Goal: Task Accomplishment & Management: Complete application form

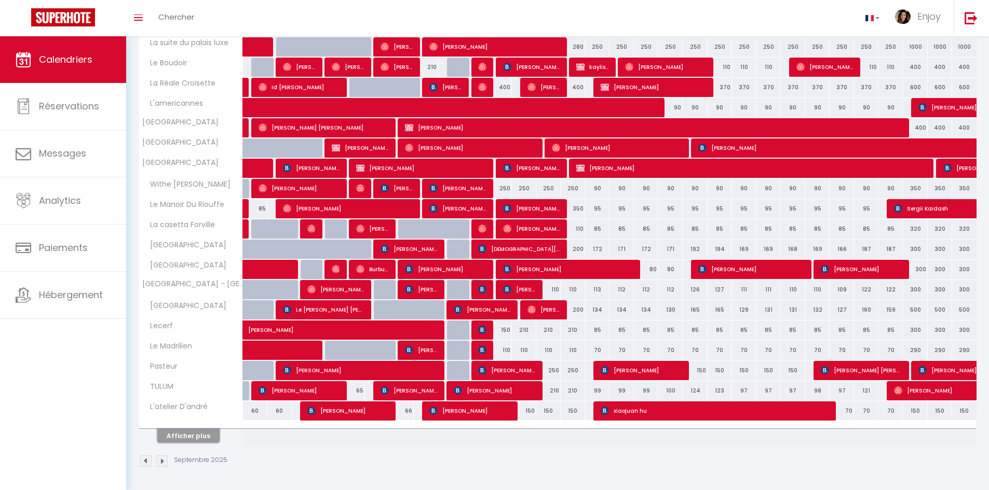
click at [208, 434] on button "Afficher plus" at bounding box center [188, 436] width 62 height 14
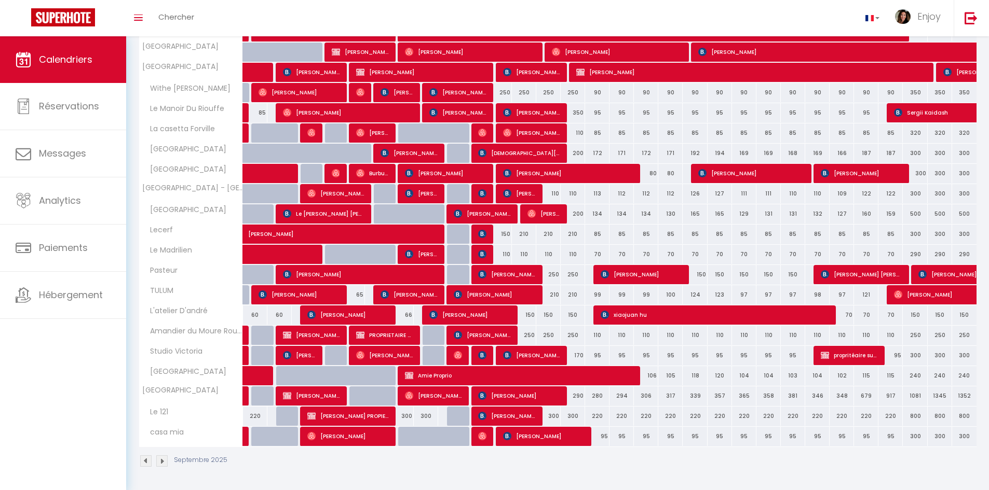
scroll to position [243, 0]
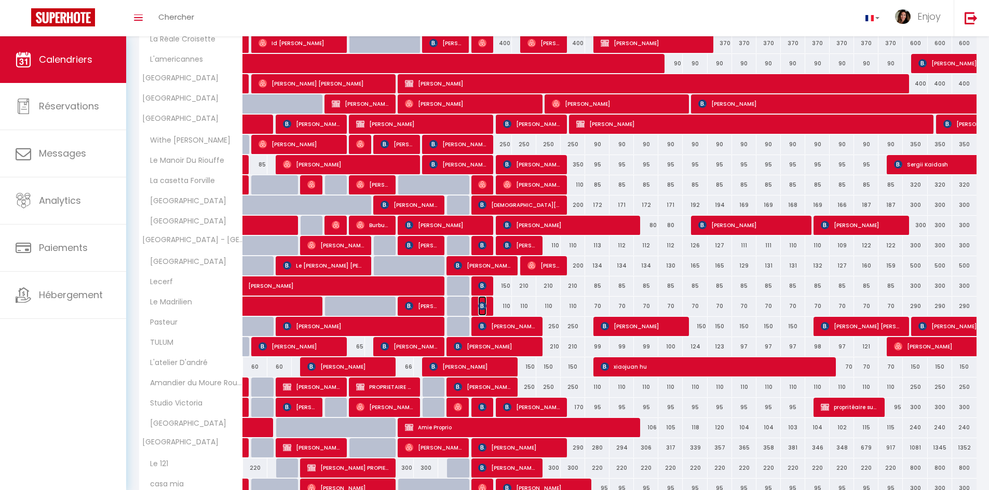
click at [486, 306] on img at bounding box center [482, 306] width 8 height 8
select select "OK"
select select "KO"
select select "0"
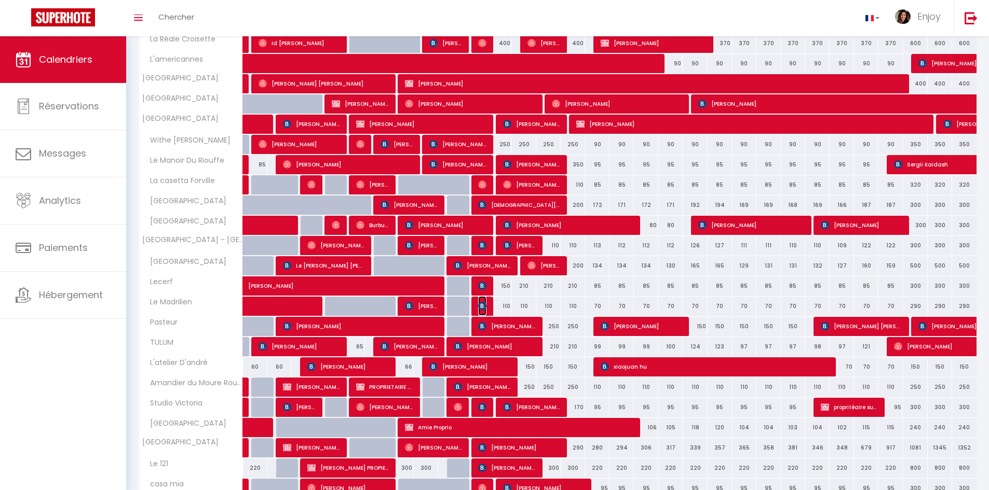
select select "1"
select select
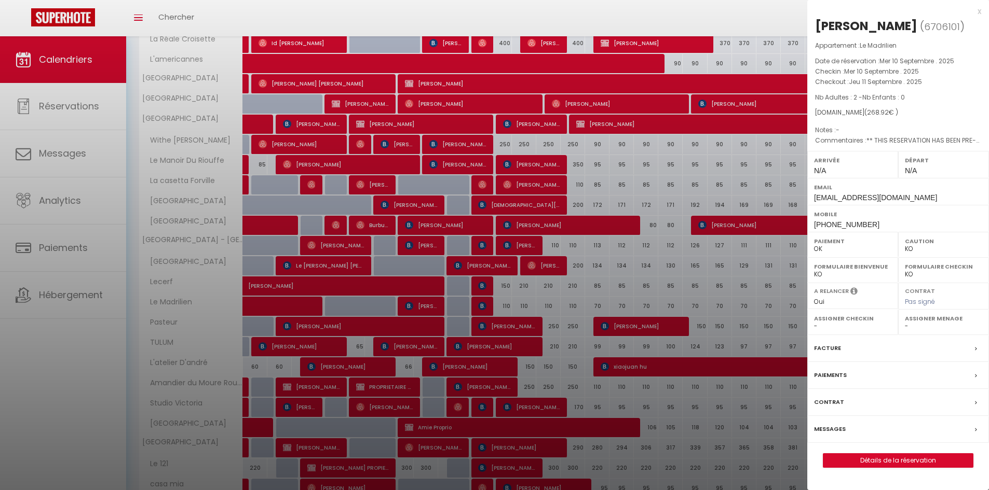
click at [978, 11] on div "x" at bounding box center [894, 11] width 174 height 12
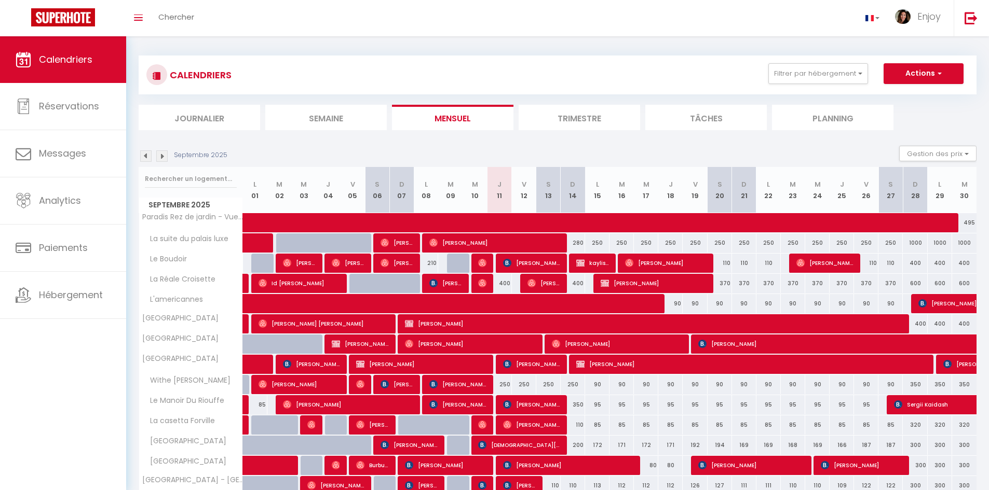
scroll to position [0, 0]
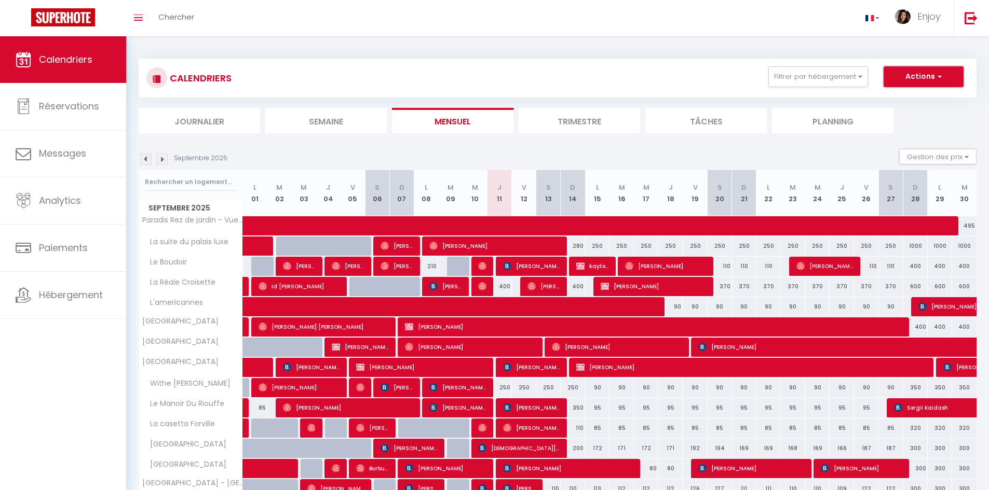
click at [912, 74] on button "Actions" at bounding box center [923, 76] width 80 height 21
click at [902, 102] on link "Nouvelle réservation" at bounding box center [912, 101] width 90 height 16
select select
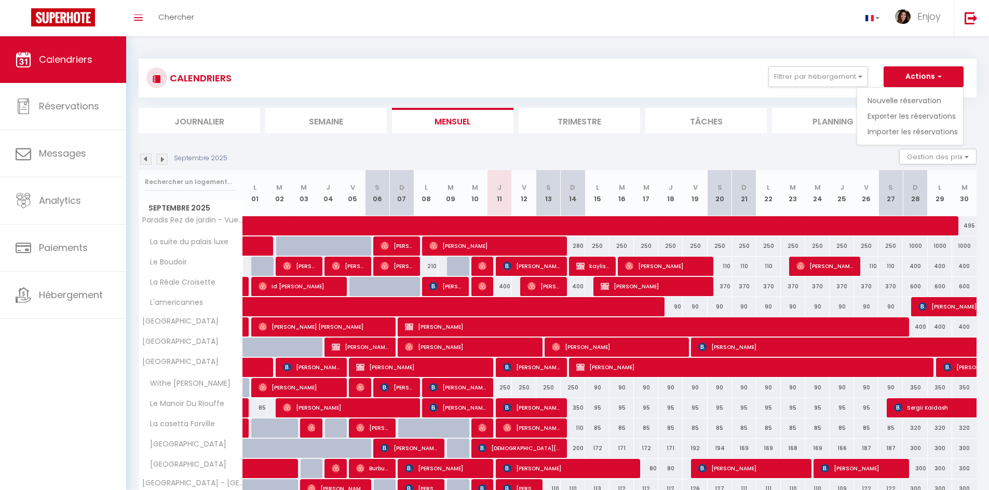
select select
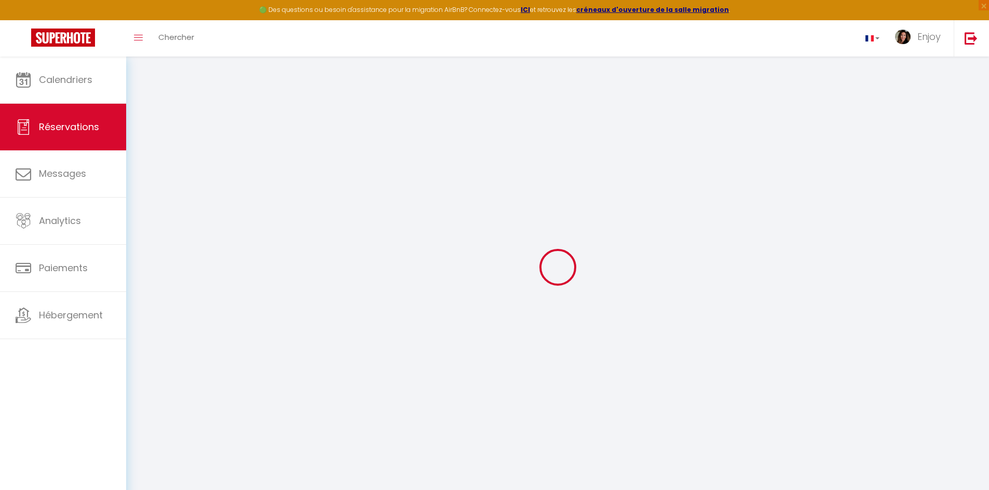
select select
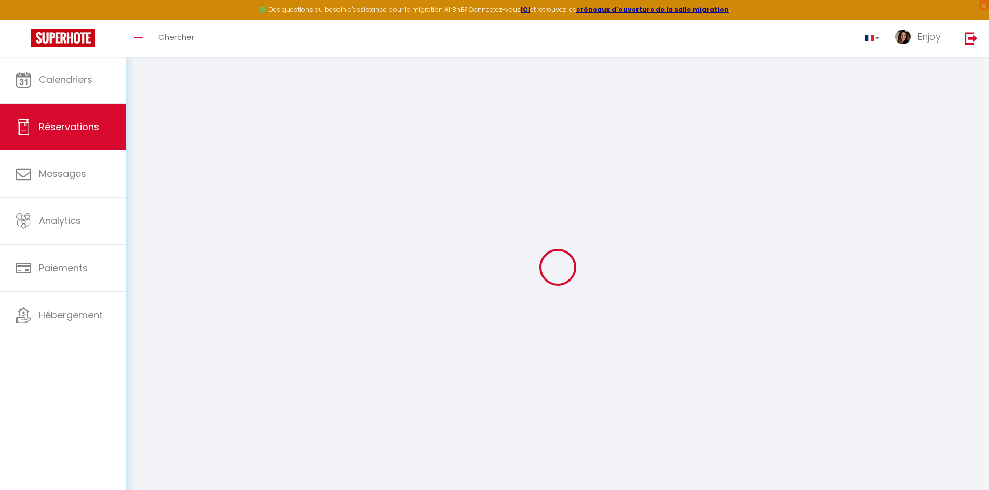
select select
checkbox input "false"
select select
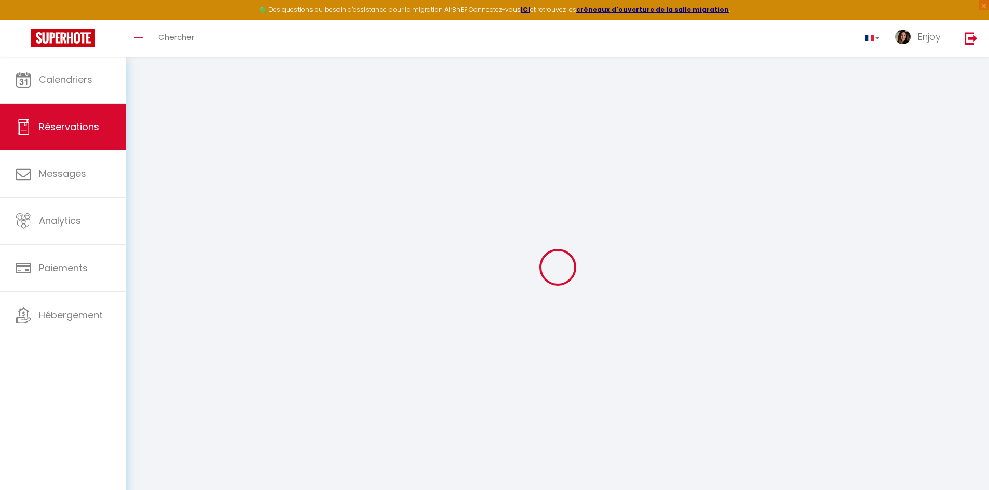
select select
checkbox input "false"
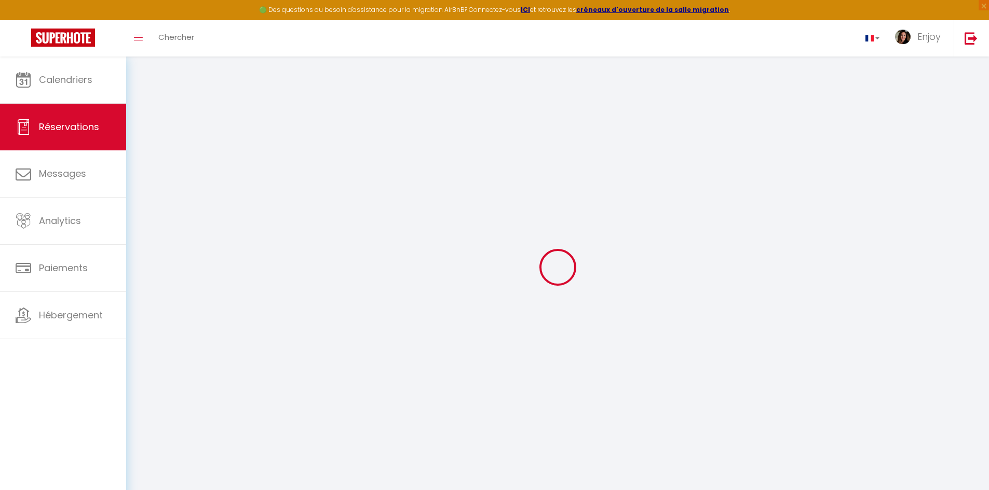
select select
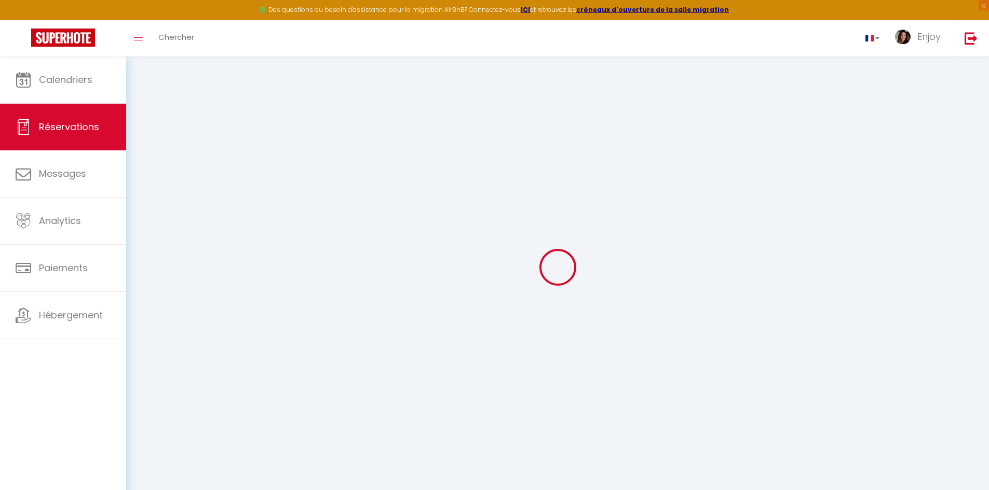
select select
checkbox input "false"
select select
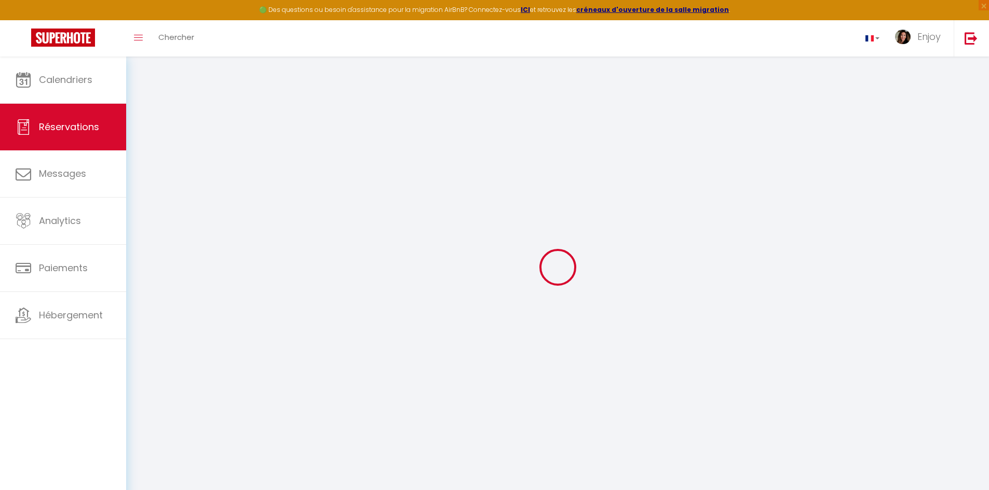
select select
checkbox input "false"
select select
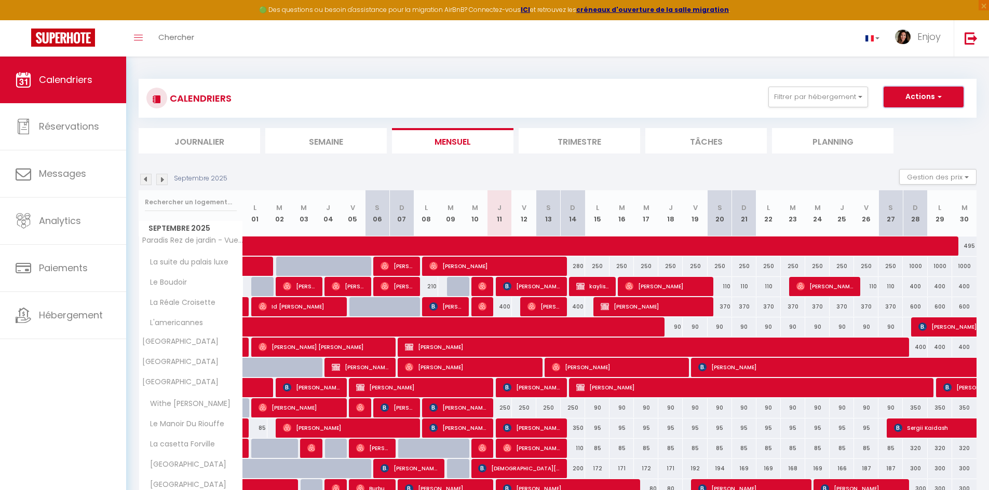
click at [930, 102] on button "Actions" at bounding box center [923, 97] width 80 height 21
click at [921, 122] on link "Nouvelle réservation" at bounding box center [912, 121] width 90 height 16
select select
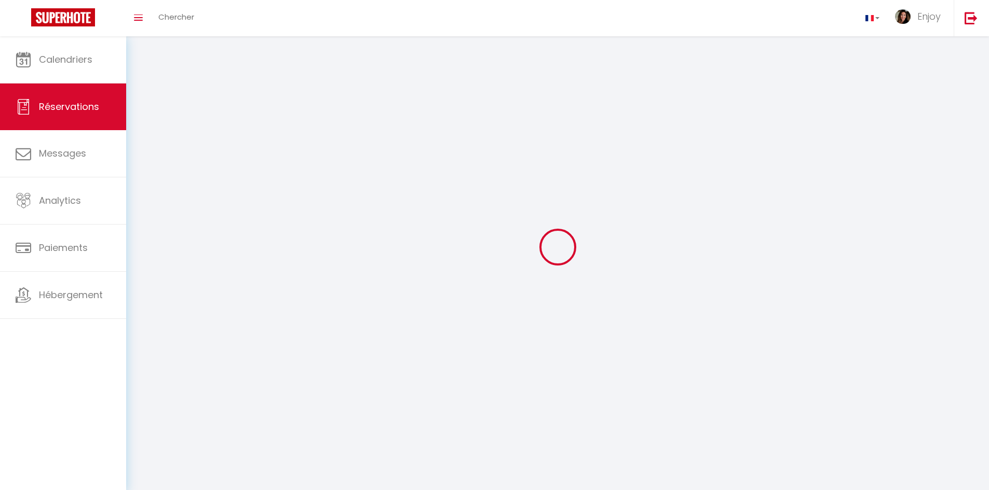
select select
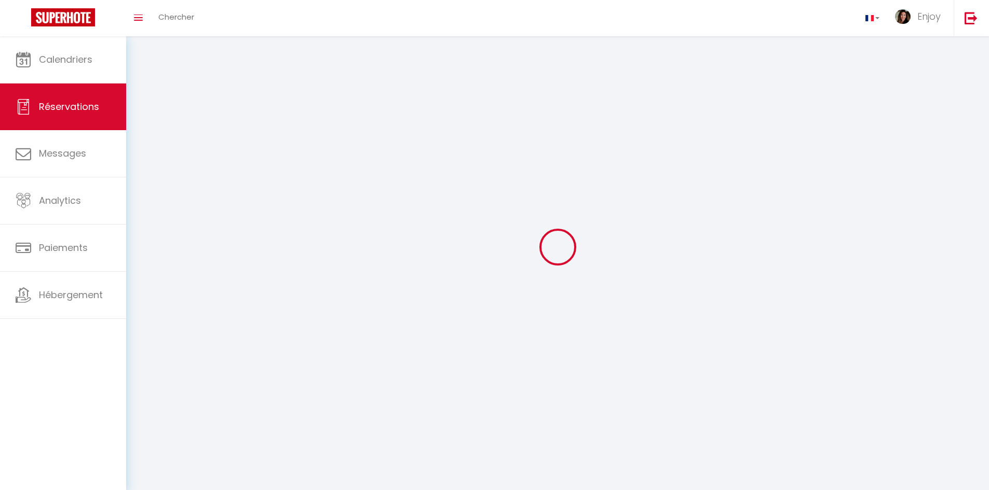
select select
checkbox input "false"
select select
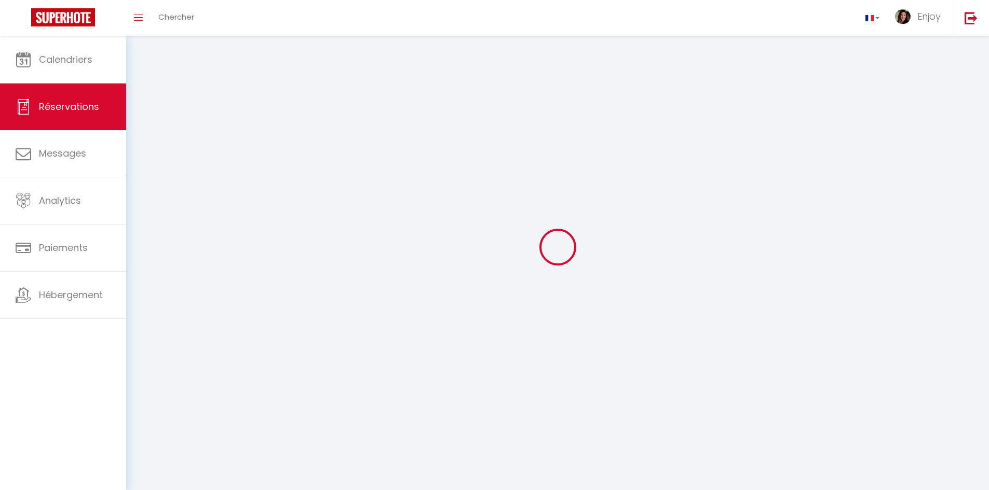
select select
checkbox input "false"
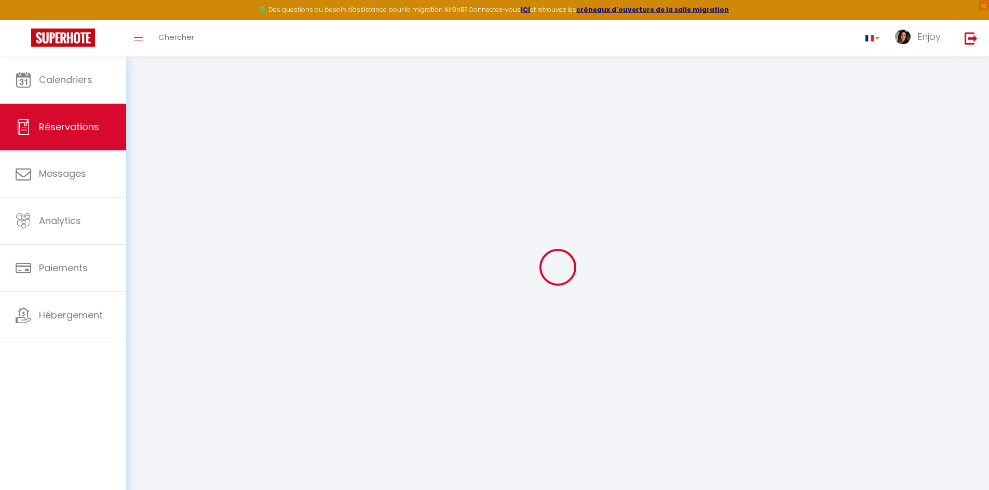
select select
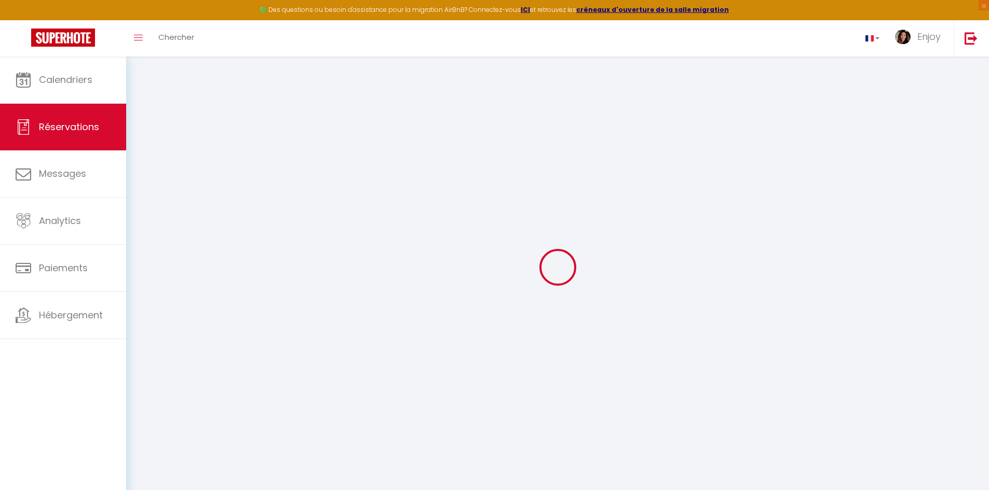
select select
checkbox input "false"
select select
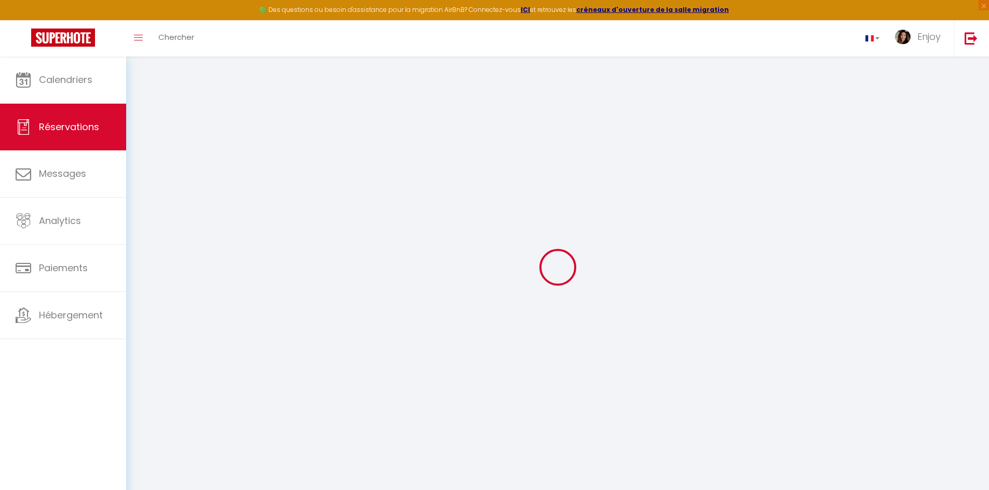
select select
checkbox input "false"
select select
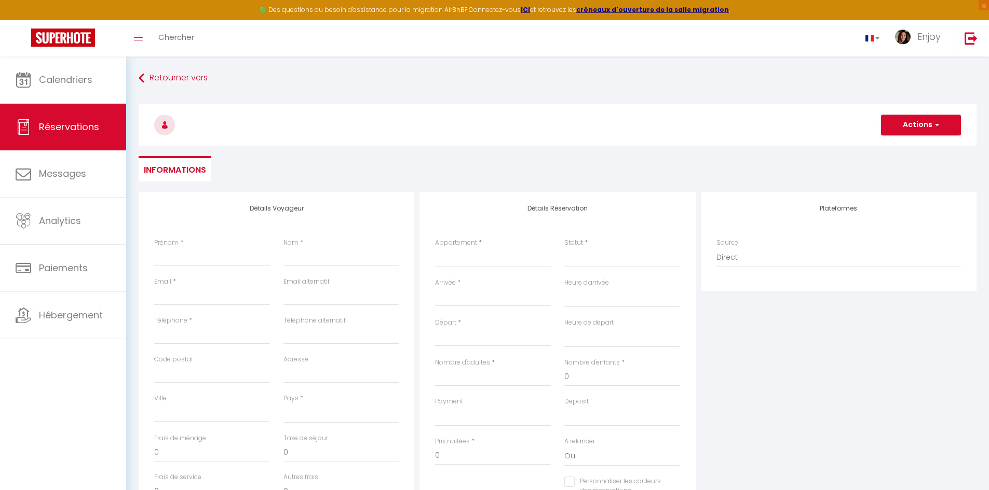
select select
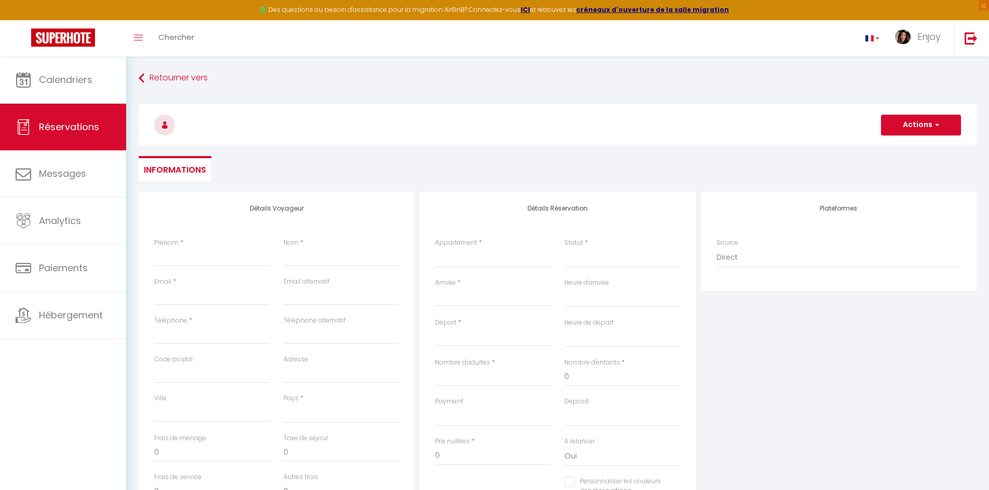
checkbox input "false"
select select
click at [489, 257] on select "[GEOGRAPHIC_DATA] [GEOGRAPHIC_DATA] - Suite [GEOGRAPHIC_DATA] [GEOGRAPHIC_DATA]…" at bounding box center [493, 258] width 116 height 20
select select "24848"
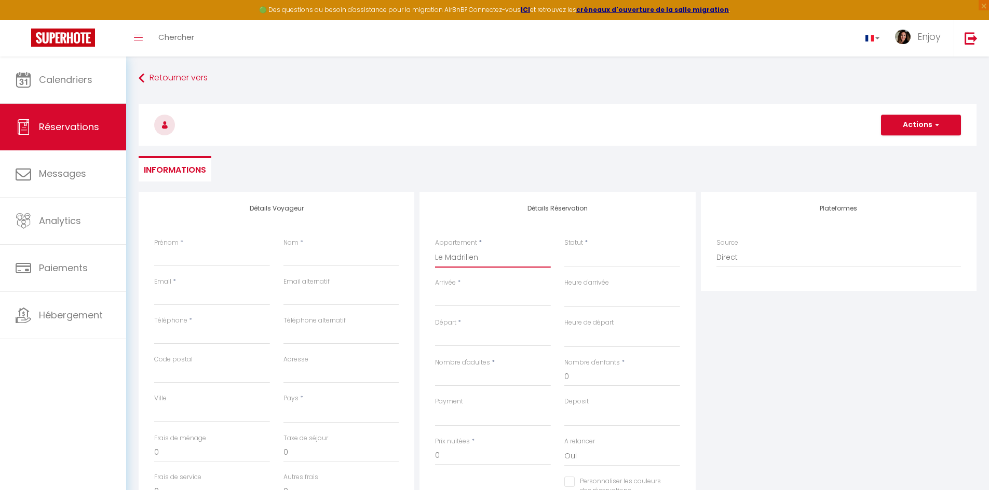
click at [435, 248] on select "[GEOGRAPHIC_DATA] [GEOGRAPHIC_DATA] - Suite [GEOGRAPHIC_DATA] [GEOGRAPHIC_DATA]…" at bounding box center [493, 258] width 116 height 20
select select
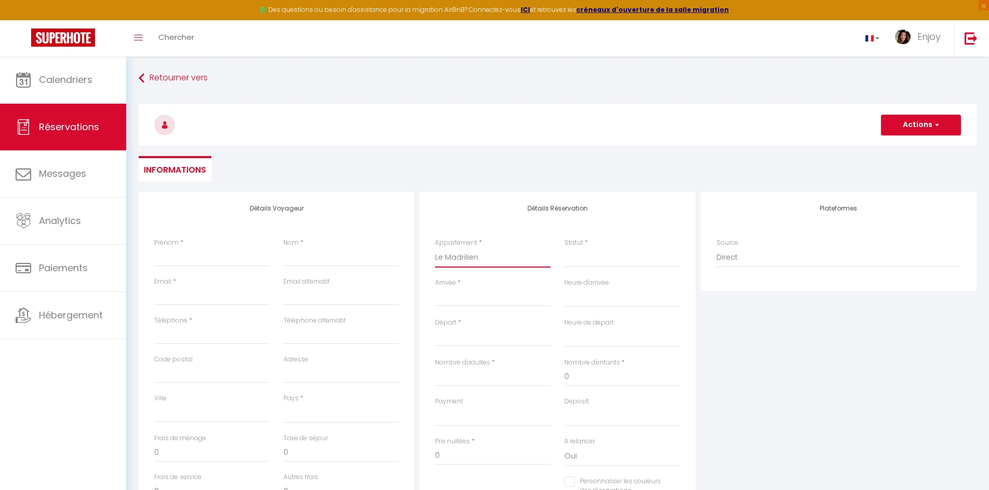
select select
checkbox input "false"
select select
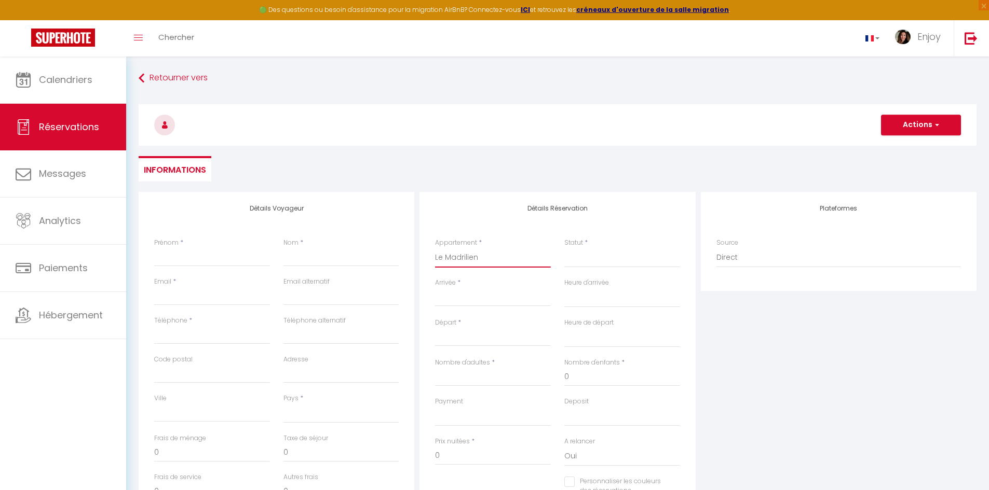
select select
checkbox input "false"
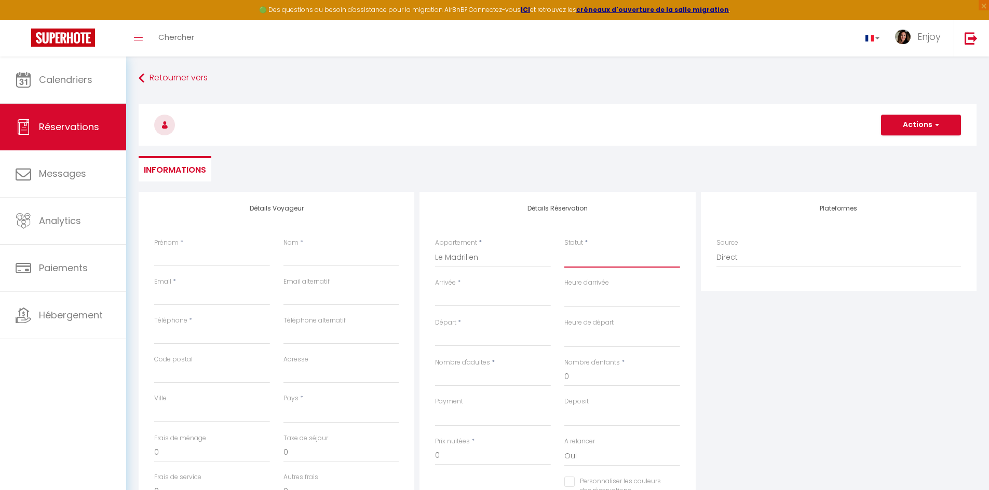
click at [587, 259] on select "Confirmé Non Confirmé [PERSON_NAME] par le voyageur No Show Request" at bounding box center [622, 258] width 116 height 20
select select "1"
click at [564, 248] on select "Confirmé Non Confirmé [PERSON_NAME] par le voyageur No Show Request" at bounding box center [622, 258] width 116 height 20
select select
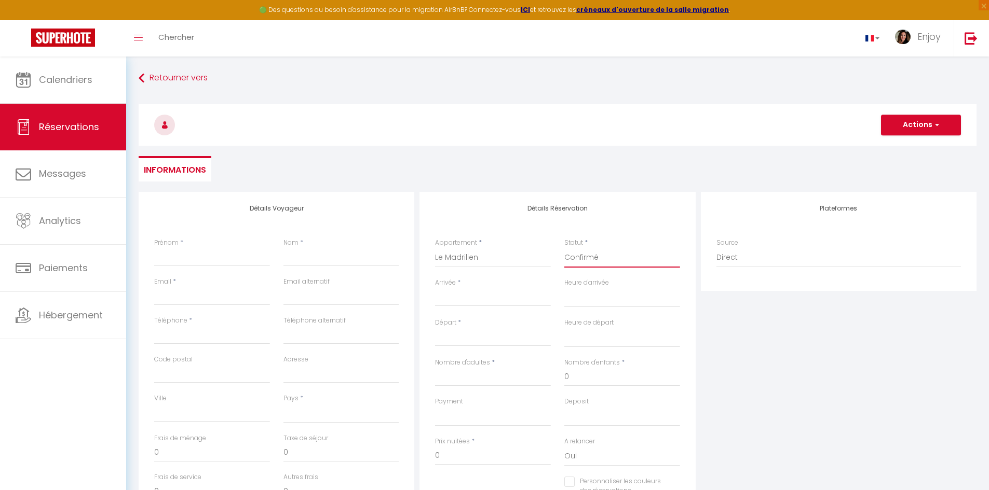
select select
checkbox input "false"
click at [199, 257] on input "Prénom" at bounding box center [212, 257] width 116 height 19
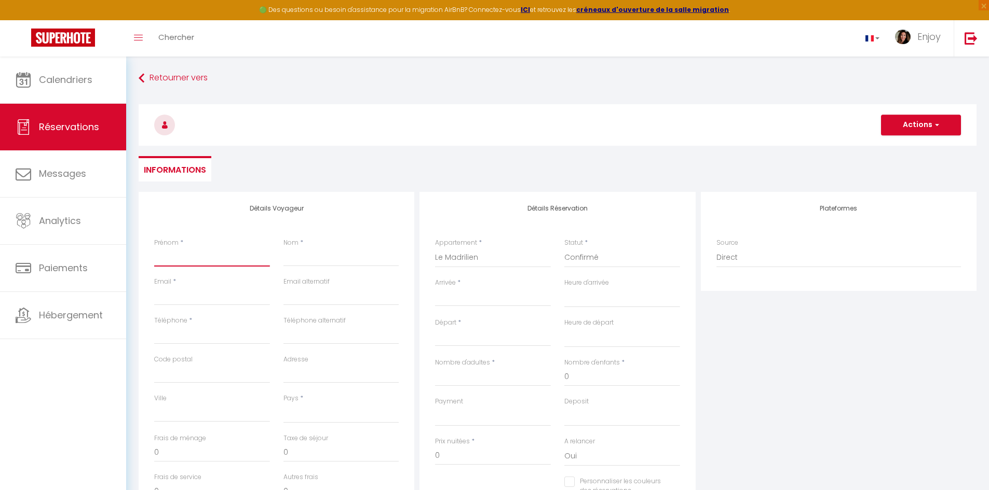
type input "[PERSON_NAME]"
type input "suissa"
type input "[DOMAIN_NAME][EMAIL_ADDRESS][DOMAIN_NAME]"
type input "0625397701"
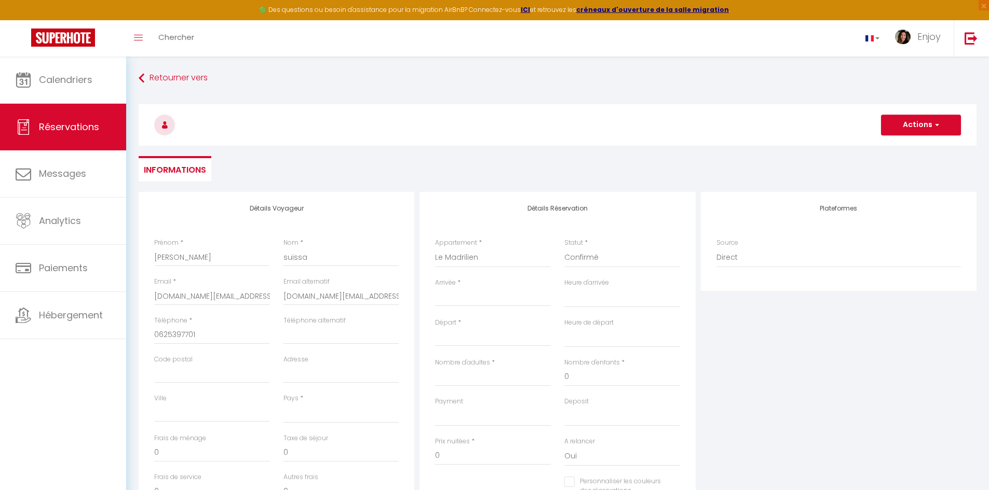
type input "06400"
type input "[STREET_ADDRESS]"
type input "cannes"
select select "FR"
select select
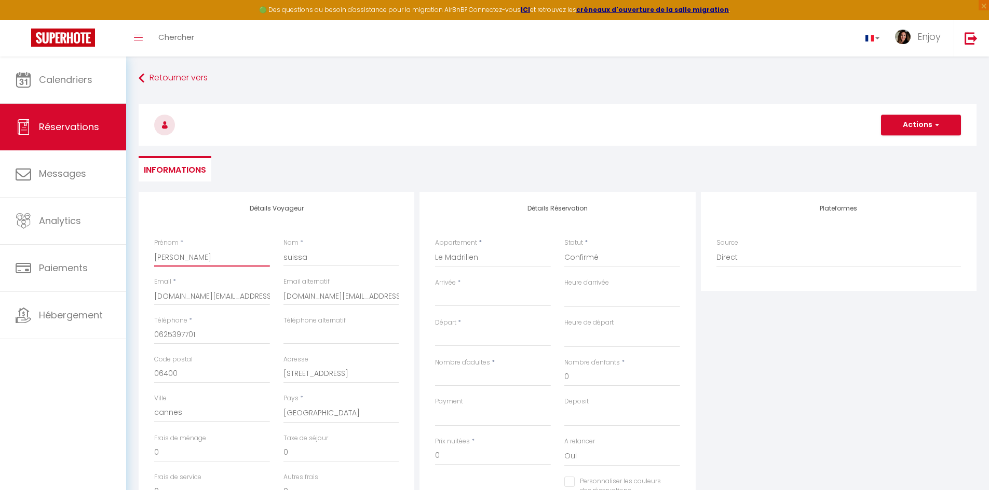
select select
checkbox input "false"
drag, startPoint x: 197, startPoint y: 254, endPoint x: 132, endPoint y: 252, distance: 64.4
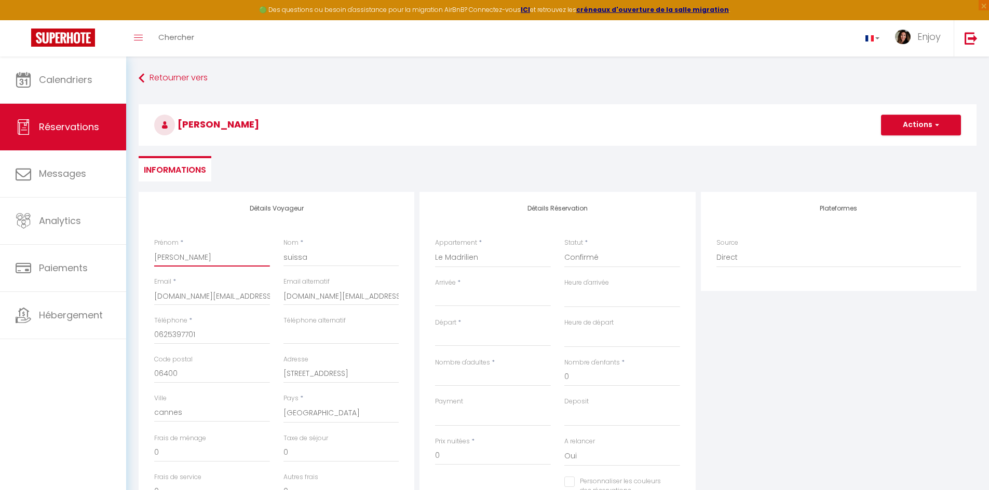
click at [132, 254] on div "Détails Voyageur Prénom * [PERSON_NAME] * [PERSON_NAME] Email * [PERSON_NAME][D…" at bounding box center [557, 387] width 851 height 390
type input "p"
select select
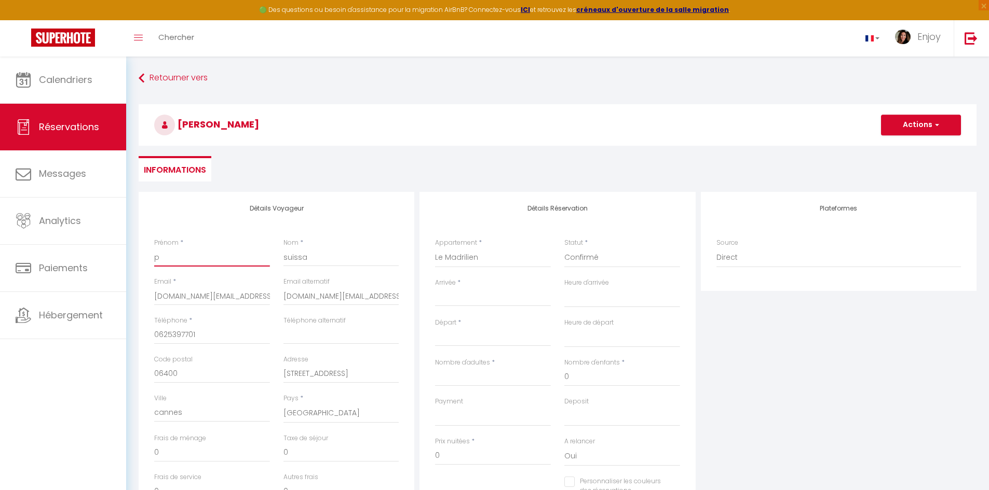
select select
checkbox input "false"
type input "pr"
select select
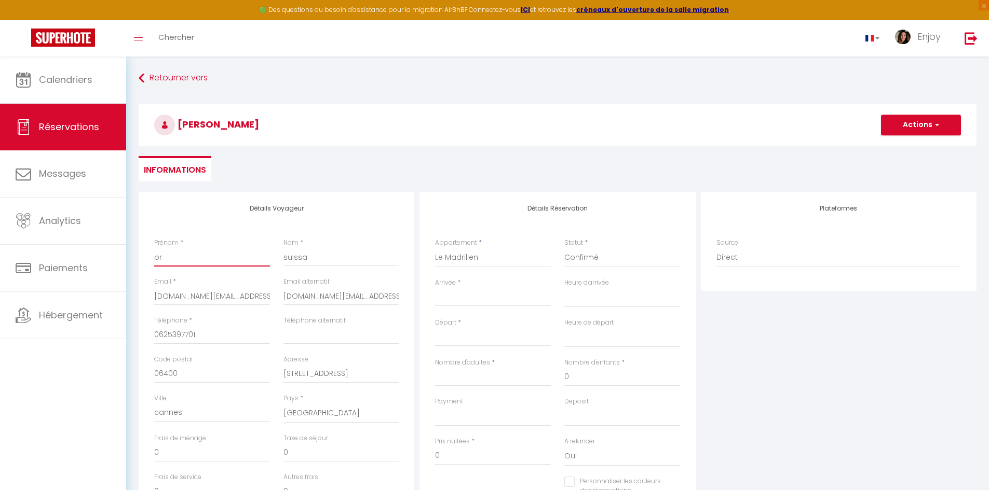
select select
checkbox input "false"
type input "pro"
select select
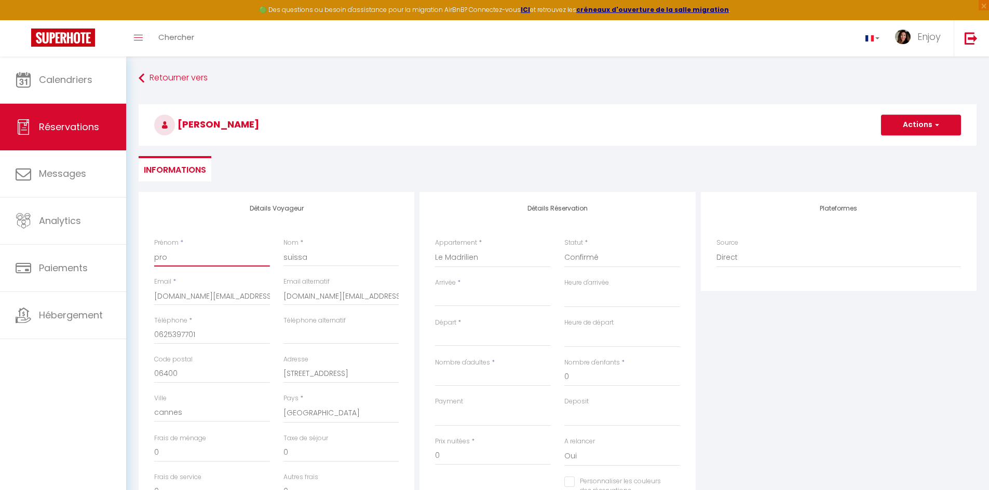
select select
checkbox input "false"
type input "prop"
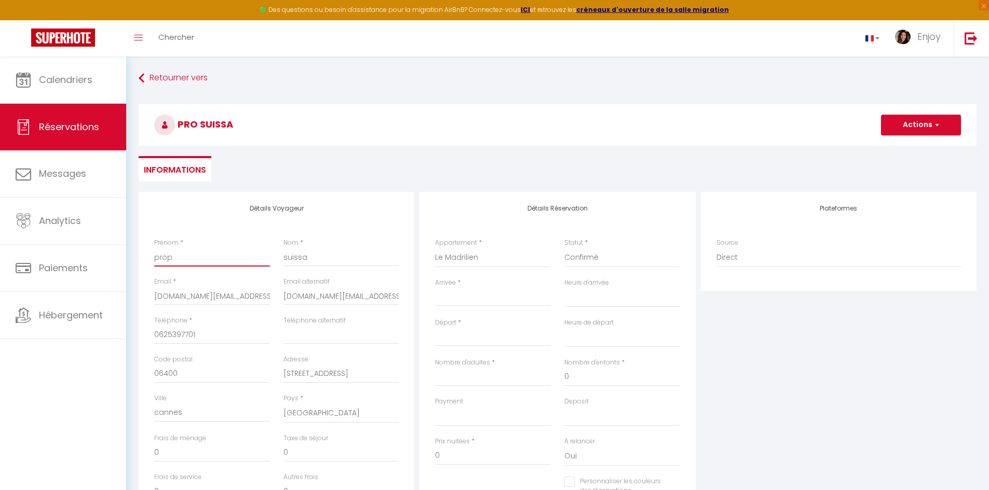
select select
checkbox input "false"
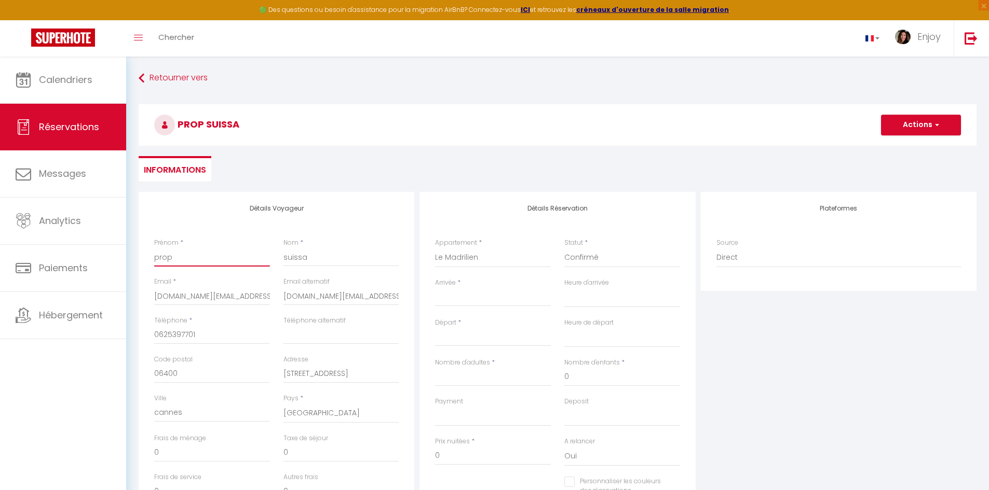
type input "propr"
select select
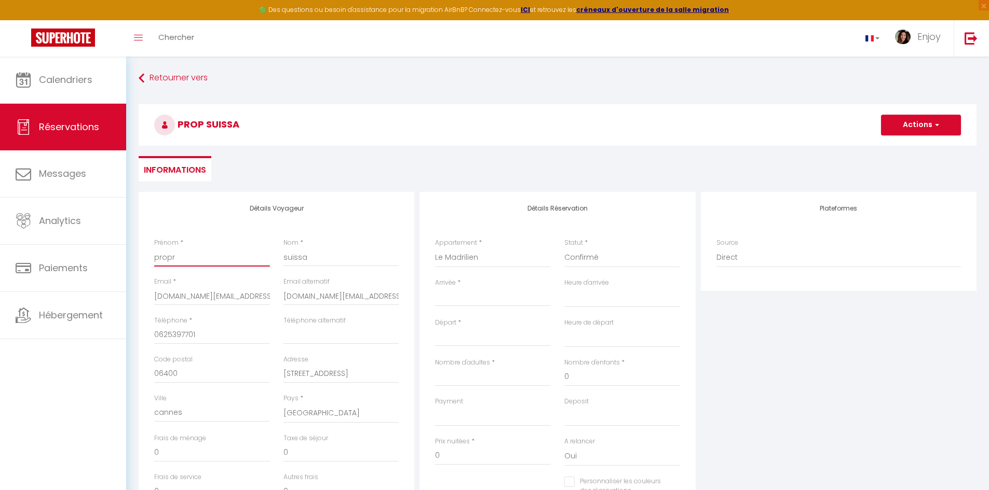
checkbox input "false"
type input "propri"
select select
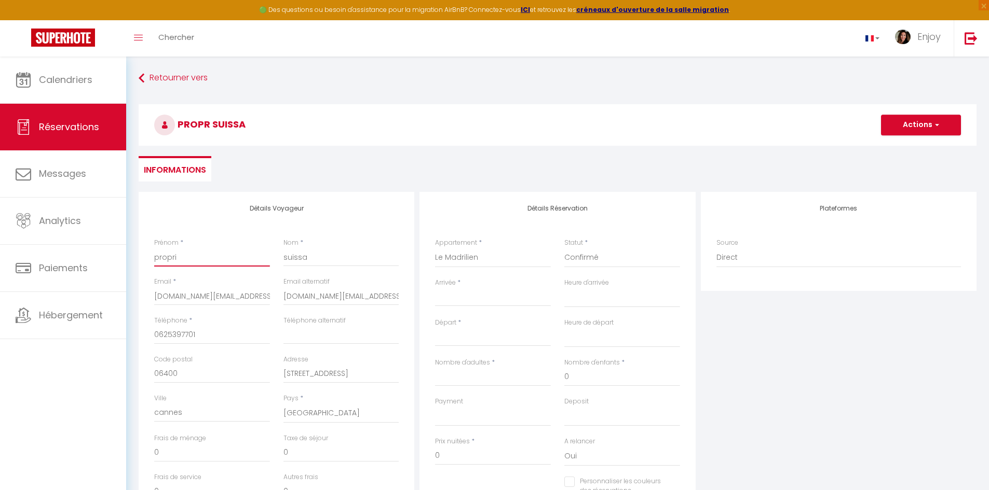
select select
checkbox input "false"
type input "proprio"
select select
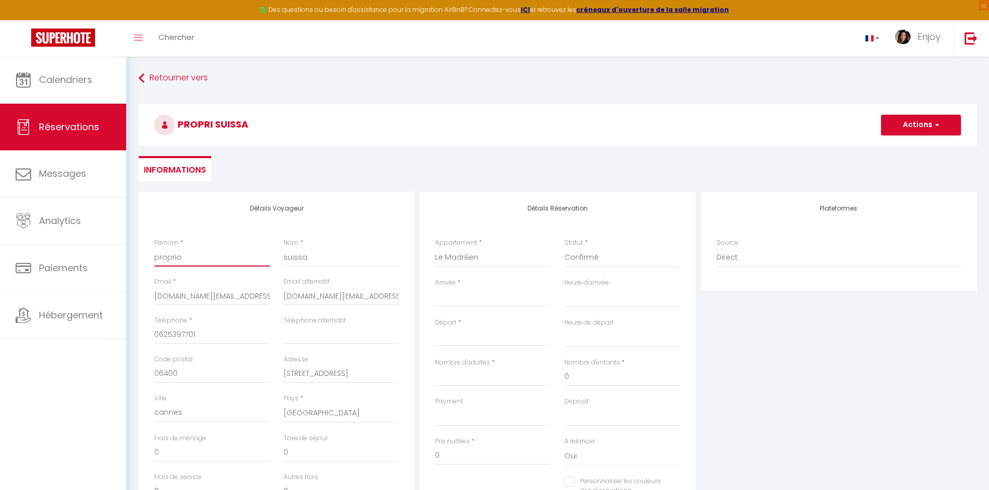
select select
checkbox input "false"
type input "proprio"
drag, startPoint x: 329, startPoint y: 263, endPoint x: 320, endPoint y: 261, distance: 9.1
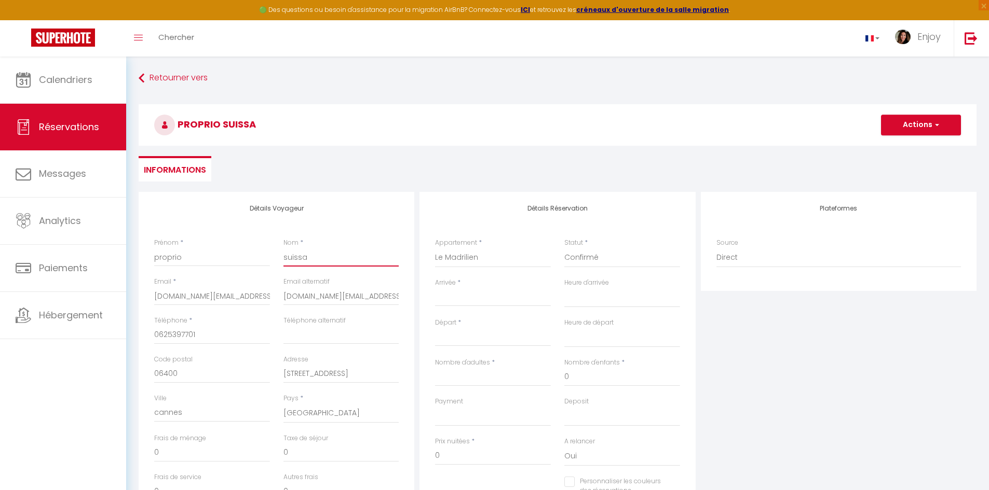
click at [329, 263] on input "suissa" at bounding box center [341, 257] width 116 height 19
drag, startPoint x: 295, startPoint y: 259, endPoint x: 267, endPoint y: 259, distance: 27.5
click at [267, 259] on div "Prénom * proprio Nom * suissa" at bounding box center [276, 257] width 258 height 39
select select
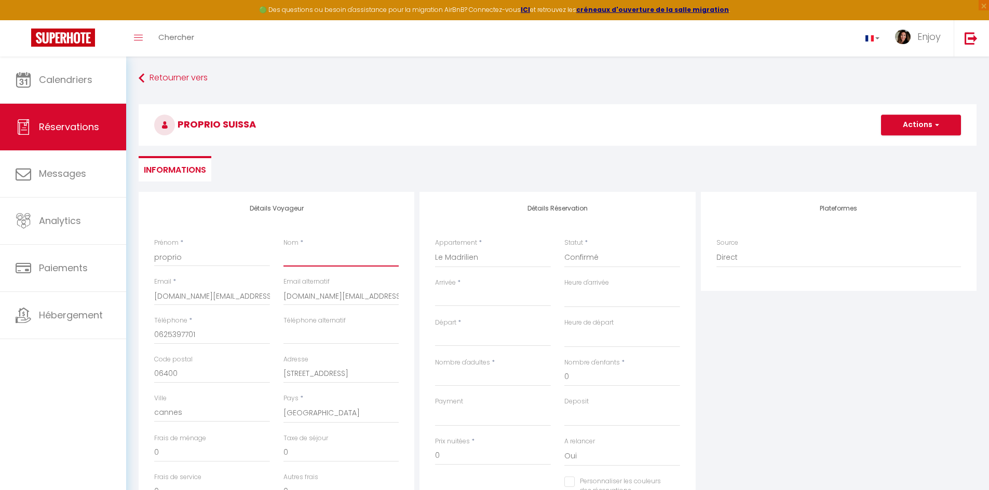
select select
checkbox input "false"
type input "s"
select select
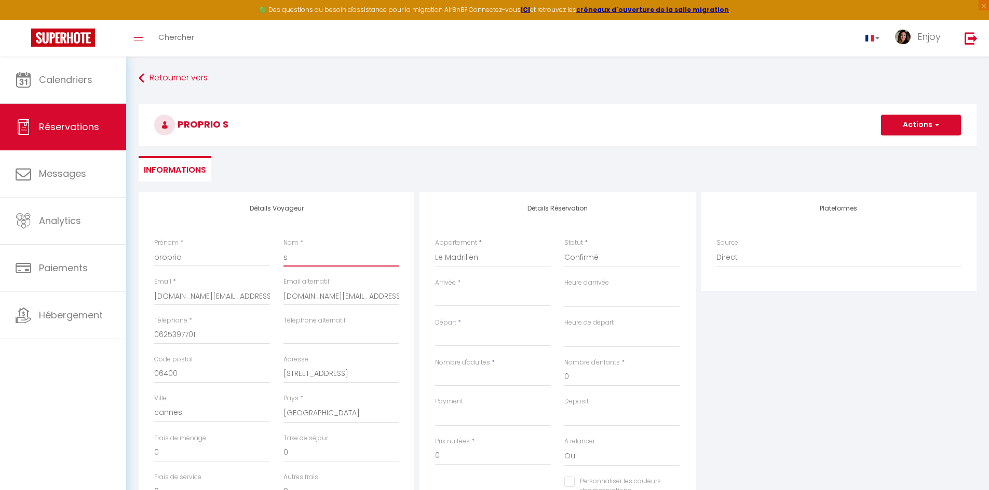
select select
checkbox input "false"
type input "ss"
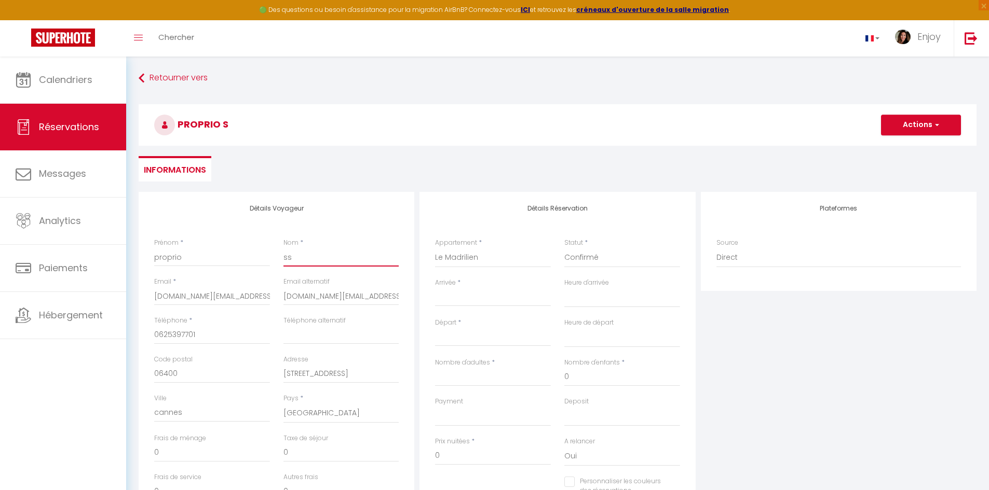
select select
checkbox input "false"
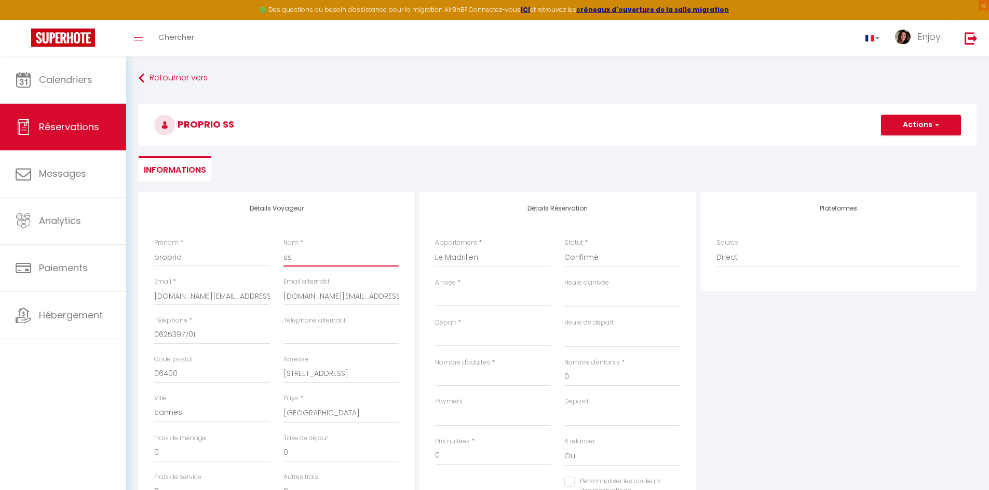
type input "s"
select select
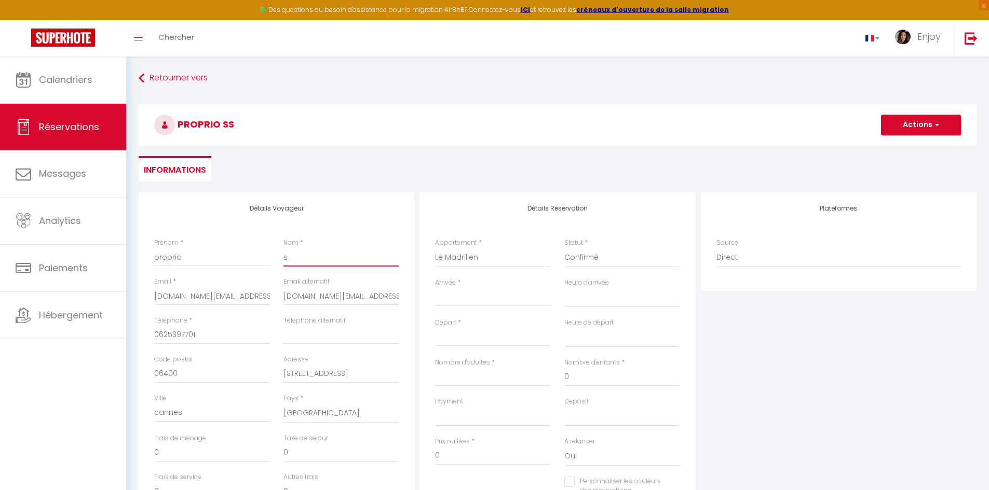
checkbox input "false"
select select
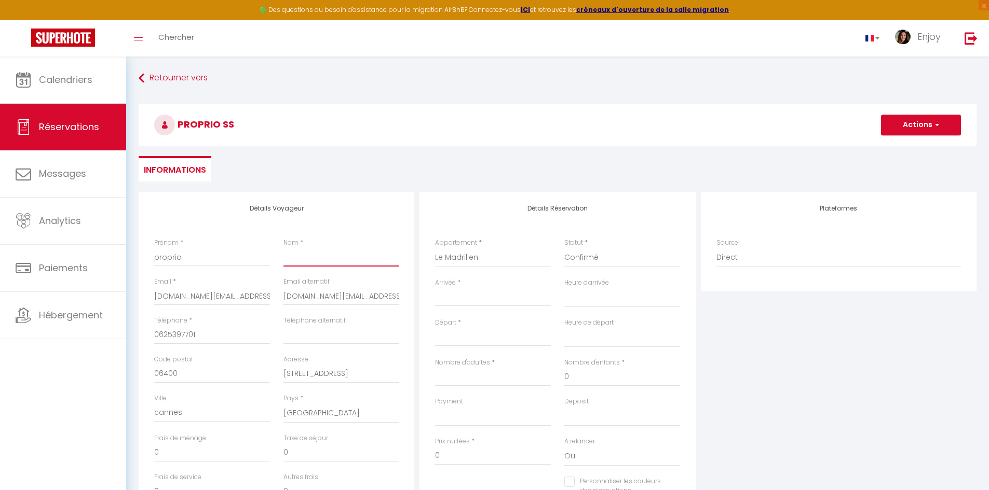
checkbox input "false"
type input "y"
select select
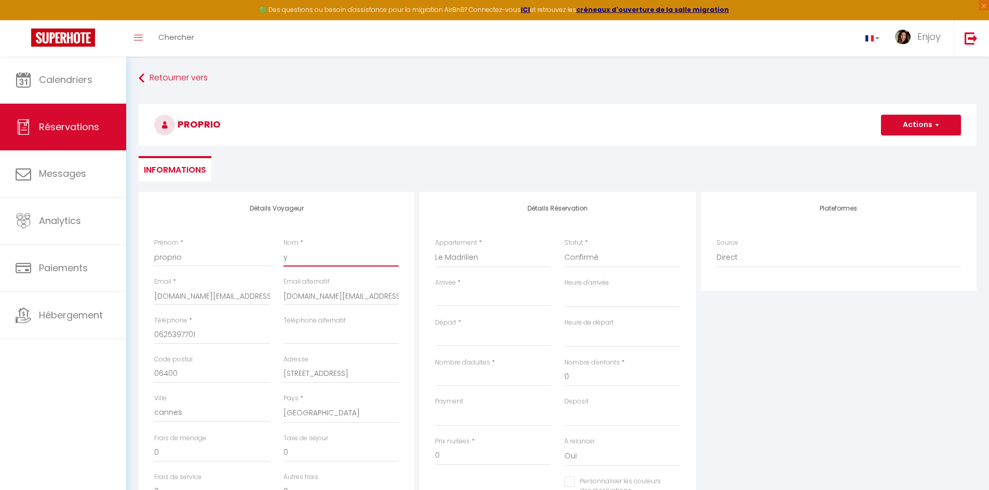
select select
checkbox input "false"
type input "ya"
select select
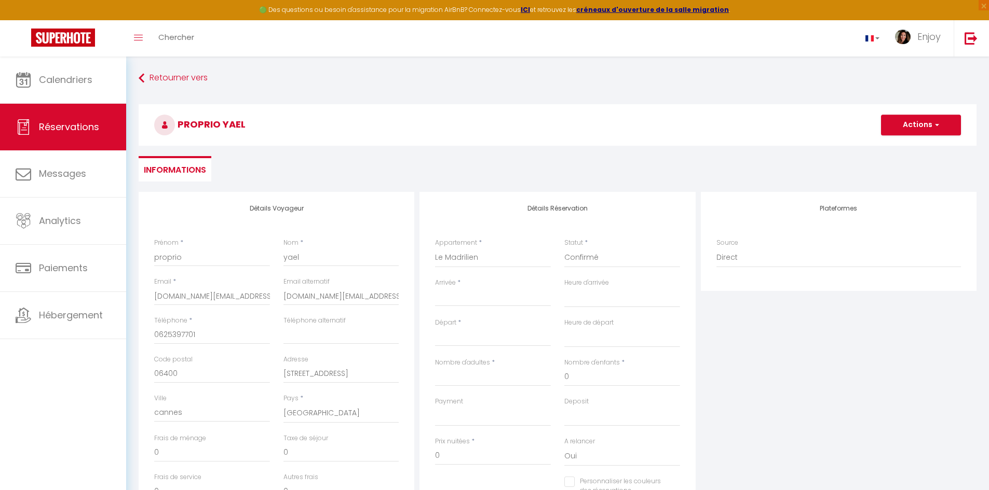
click at [479, 292] on input "Arrivée" at bounding box center [493, 298] width 116 height 13
click at [538, 375] on span "11" at bounding box center [535, 378] width 22 height 21
click at [518, 334] on input "Ven 12 Septembre 2025" at bounding box center [493, 338] width 116 height 13
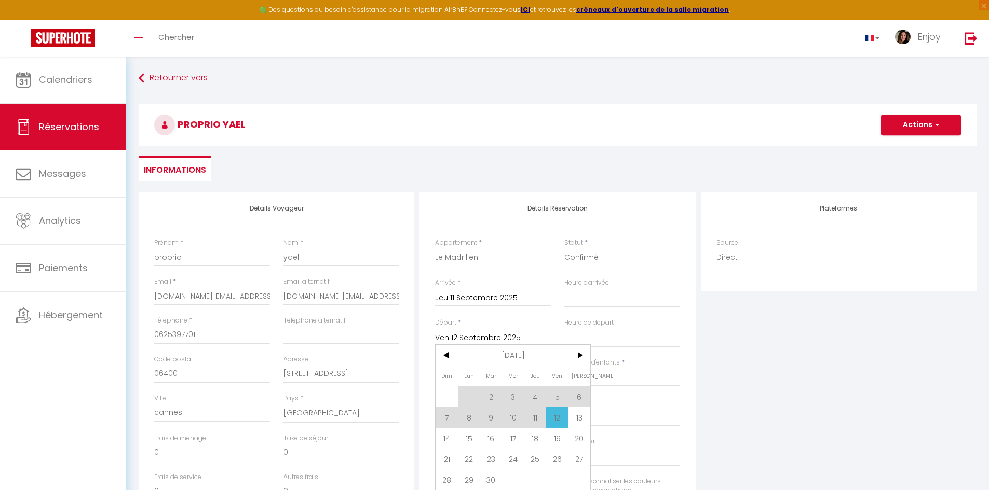
click at [555, 416] on span "12" at bounding box center [557, 417] width 22 height 21
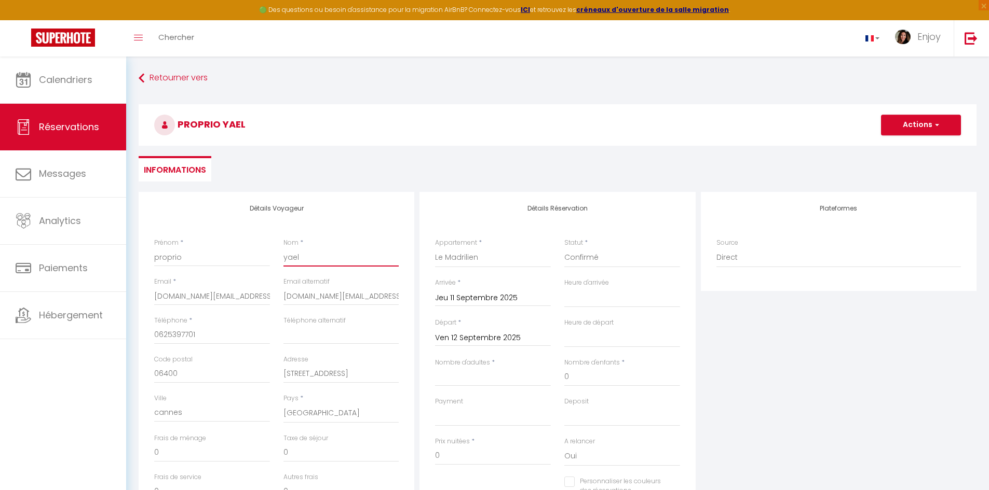
drag, startPoint x: 310, startPoint y: 258, endPoint x: 278, endPoint y: 252, distance: 32.7
click at [278, 252] on div "Nom * yael" at bounding box center [341, 257] width 129 height 39
drag, startPoint x: 933, startPoint y: 120, endPoint x: 925, endPoint y: 134, distance: 16.0
click at [933, 120] on button "Actions" at bounding box center [921, 125] width 80 height 21
click at [900, 144] on link "Enregistrer" at bounding box center [910, 147] width 82 height 13
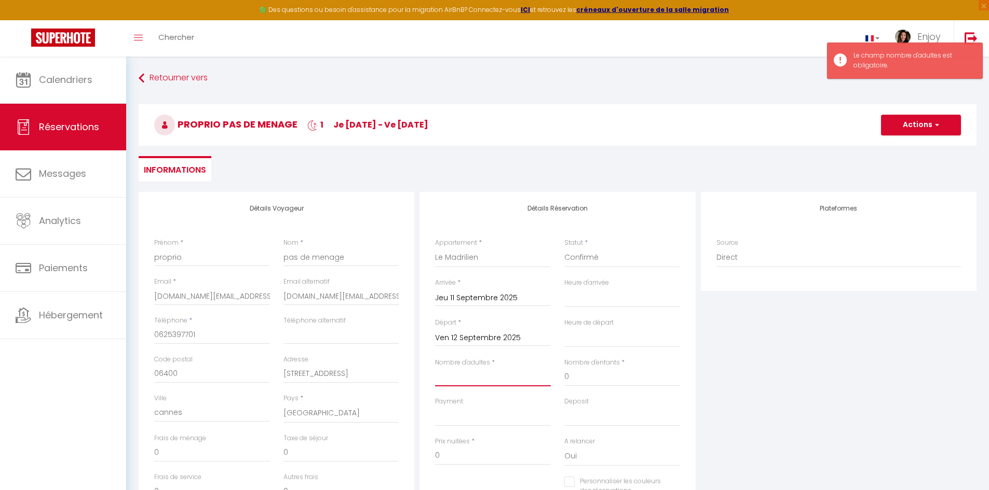
click at [494, 376] on input "Nombre d'adultes" at bounding box center [493, 377] width 116 height 19
click at [912, 129] on button "Actions" at bounding box center [921, 125] width 80 height 21
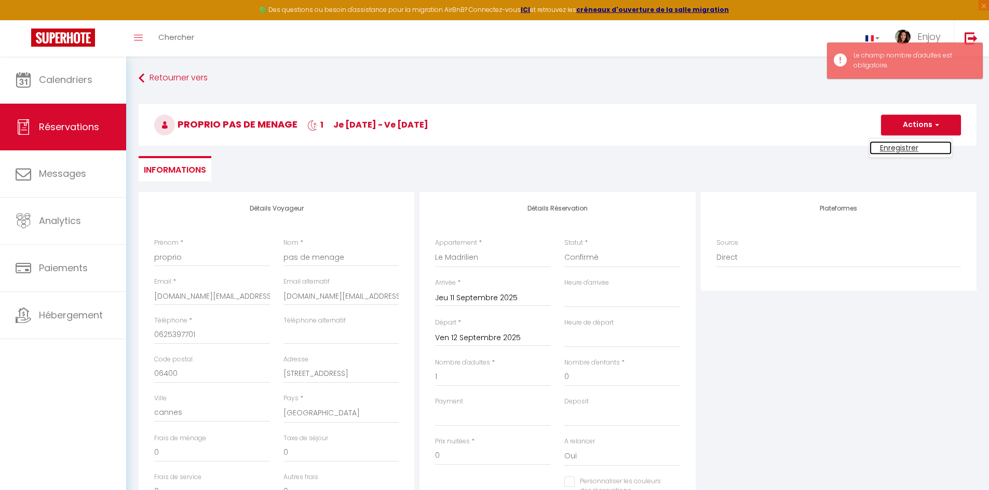
click at [912, 149] on link "Enregistrer" at bounding box center [910, 147] width 82 height 13
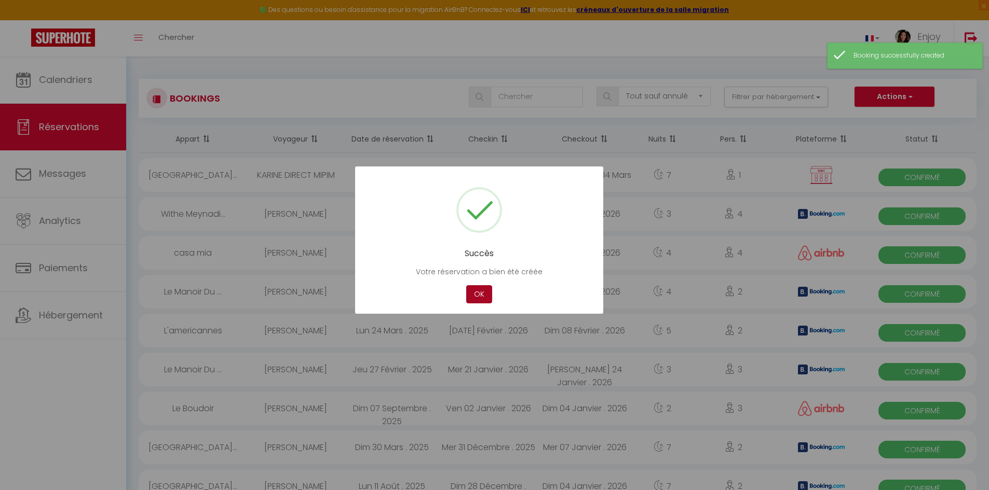
click at [480, 288] on button "OK" at bounding box center [479, 294] width 26 height 18
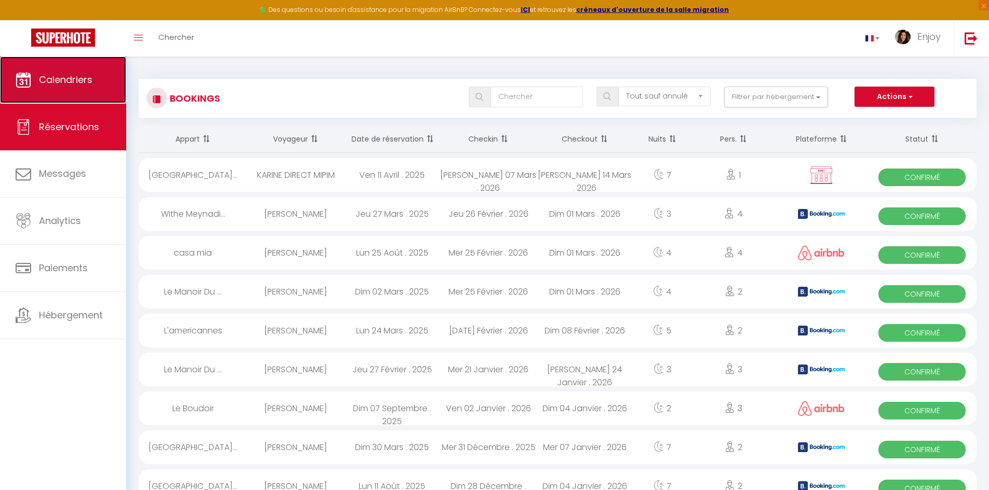
click at [62, 74] on span "Calendriers" at bounding box center [65, 79] width 53 height 13
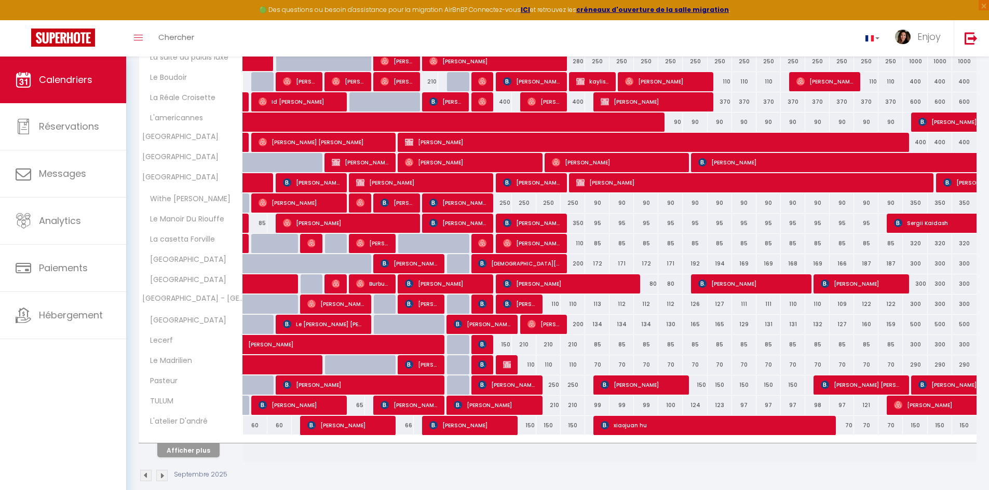
scroll to position [208, 0]
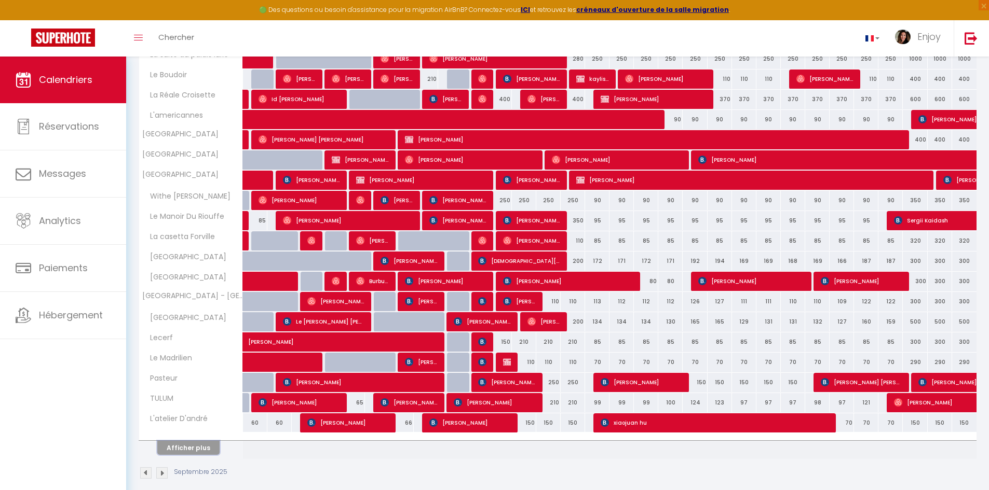
click at [210, 446] on button "Afficher plus" at bounding box center [188, 448] width 62 height 14
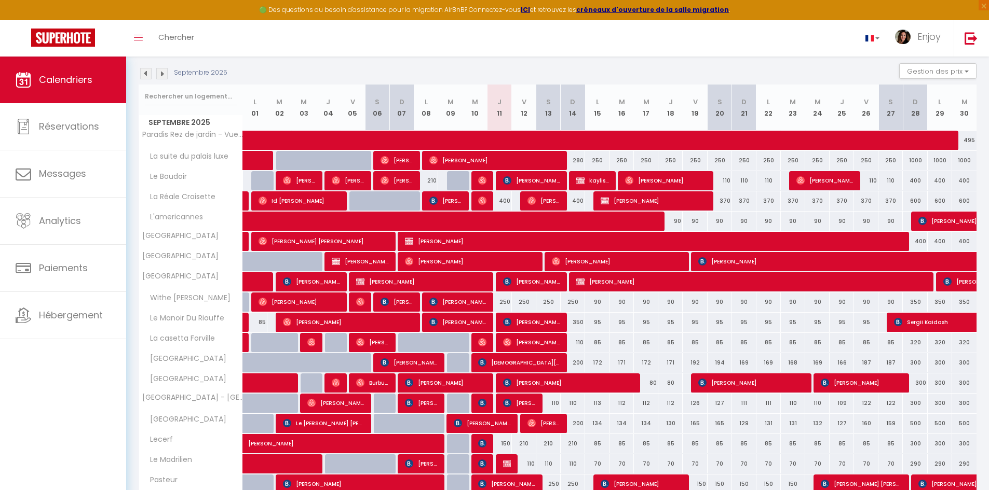
scroll to position [0, 0]
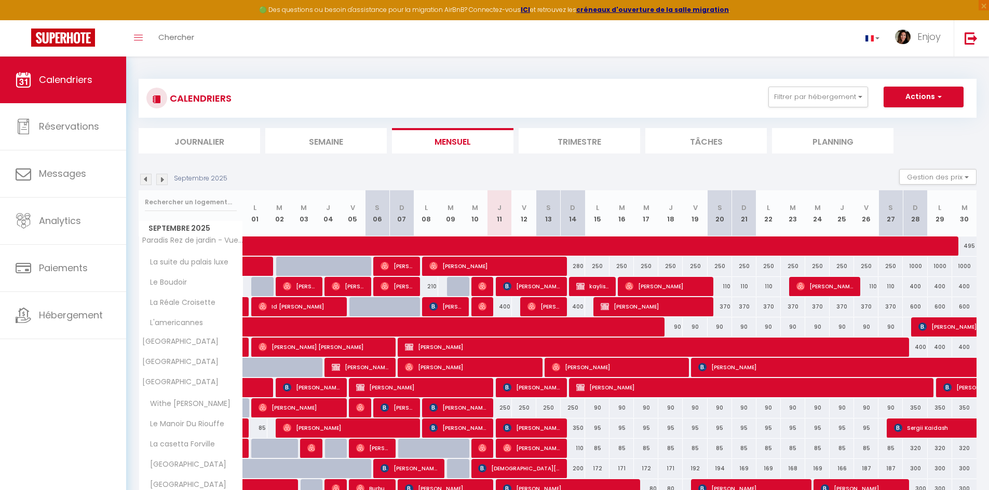
click at [333, 140] on li "Semaine" at bounding box center [325, 140] width 121 height 25
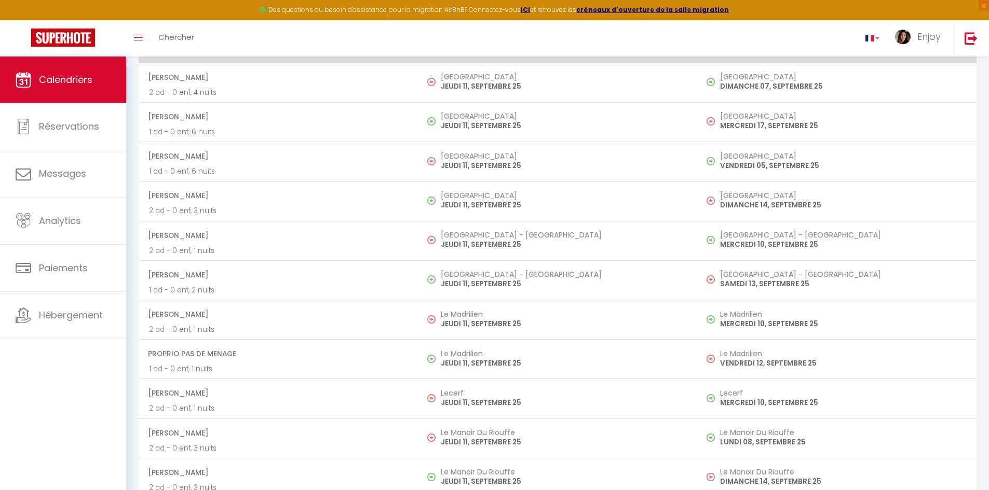
scroll to position [1661, 0]
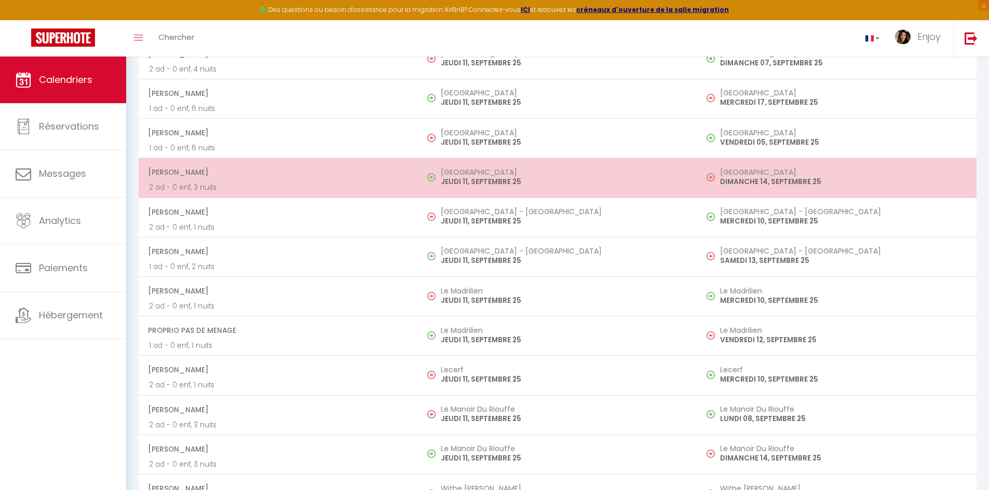
click at [641, 172] on h5 "[GEOGRAPHIC_DATA]" at bounding box center [564, 172] width 246 height 8
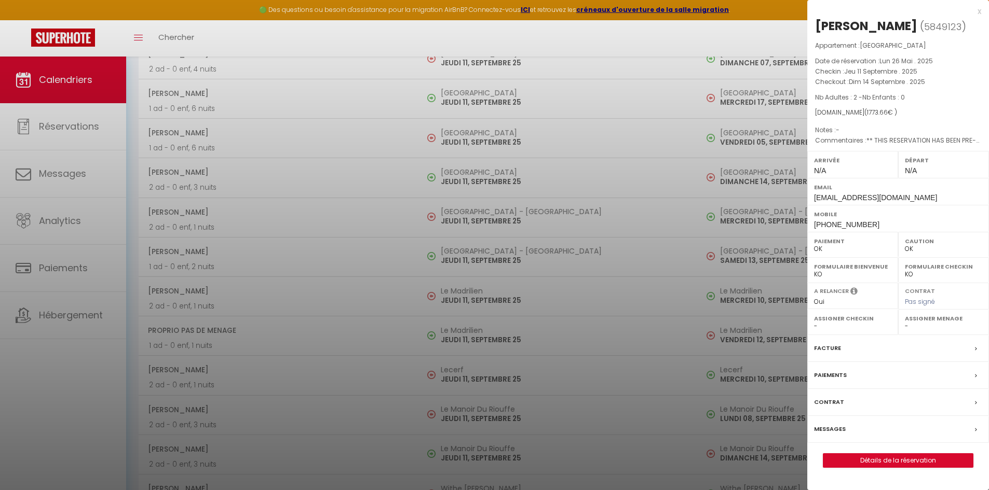
click at [833, 428] on label "Messages" at bounding box center [830, 429] width 32 height 11
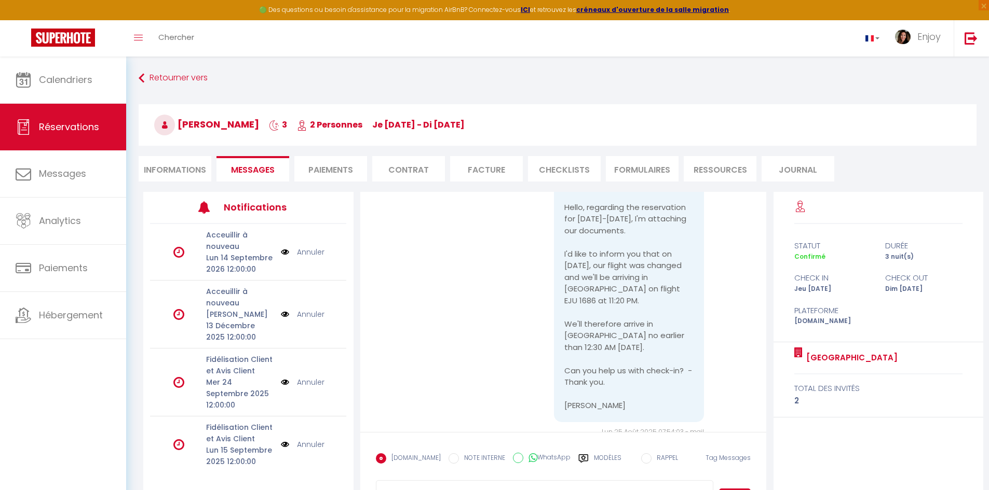
scroll to position [333, 0]
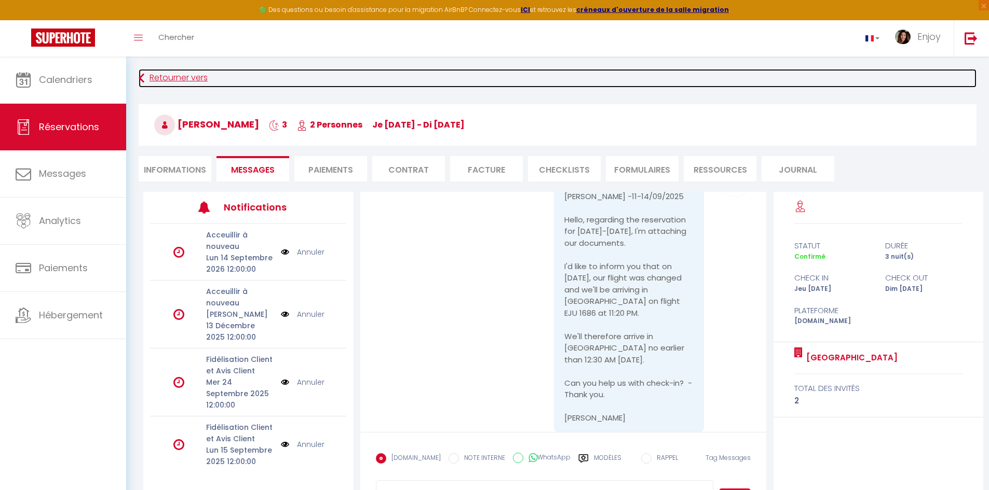
click at [162, 79] on link "Retourner vers" at bounding box center [558, 78] width 838 height 19
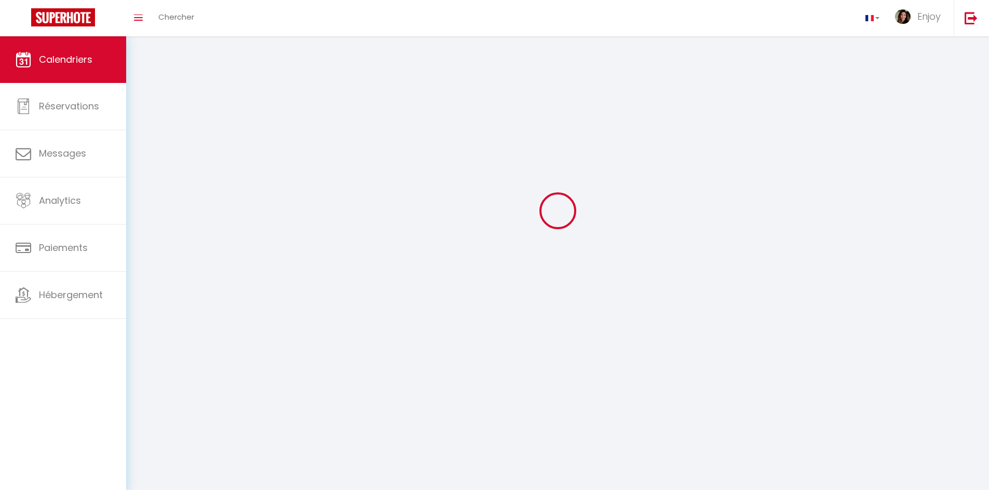
scroll to position [57, 0]
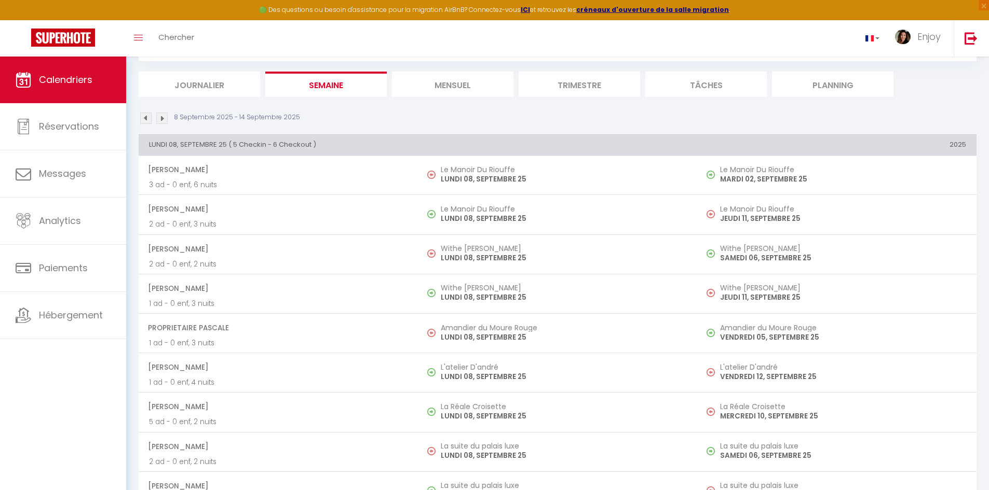
click at [440, 83] on li "Mensuel" at bounding box center [452, 84] width 121 height 25
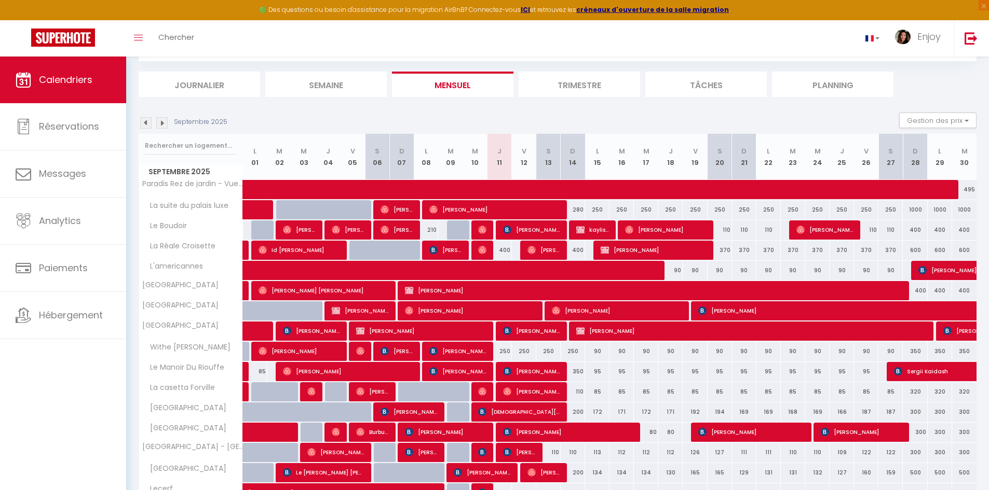
click at [159, 125] on img at bounding box center [161, 122] width 11 height 11
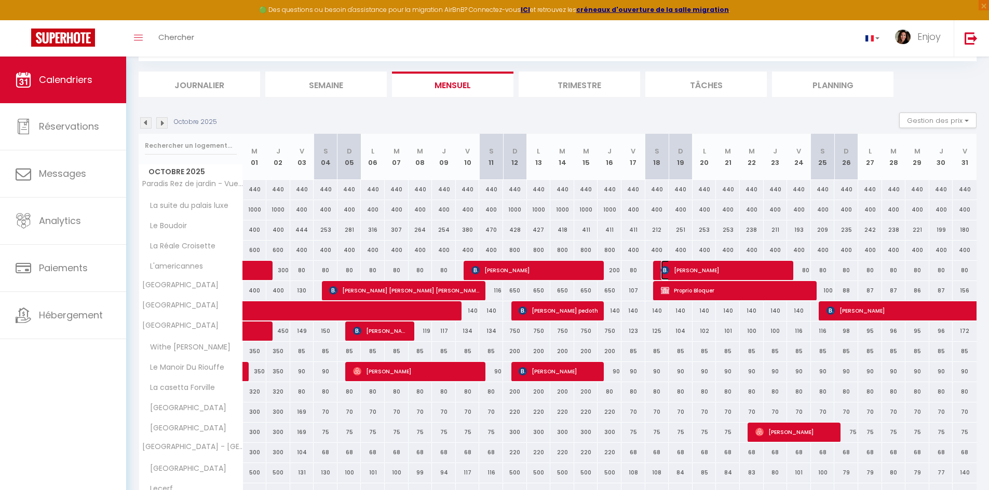
click at [678, 271] on span "[PERSON_NAME]" at bounding box center [724, 271] width 127 height 20
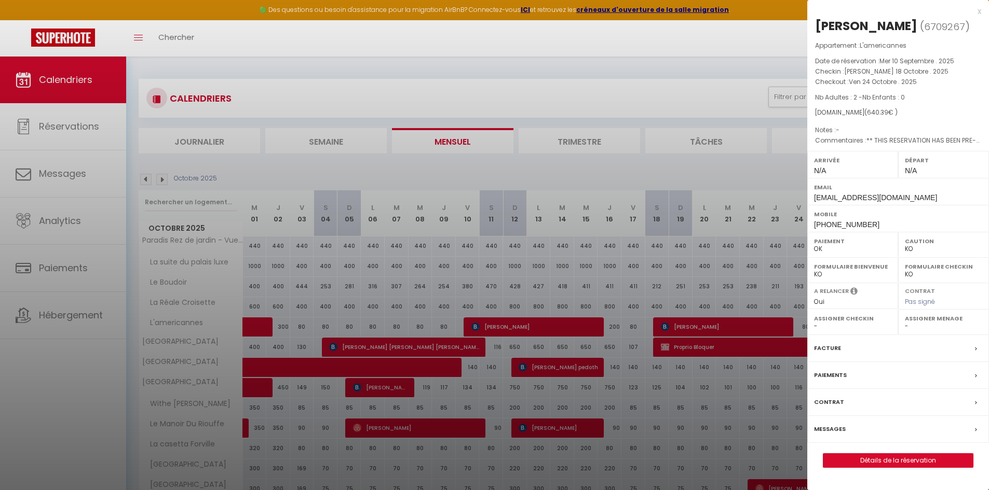
click at [79, 79] on div at bounding box center [494, 245] width 989 height 490
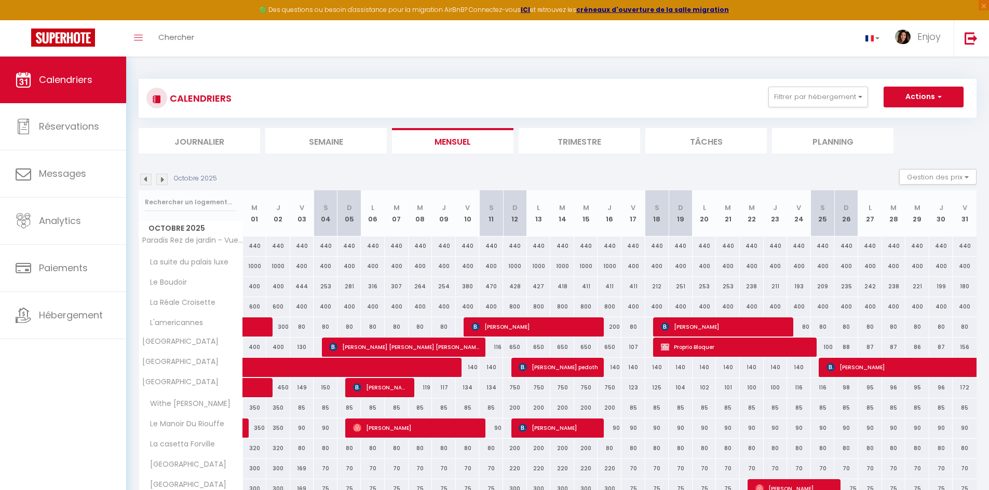
click at [317, 138] on li "Semaine" at bounding box center [325, 140] width 121 height 25
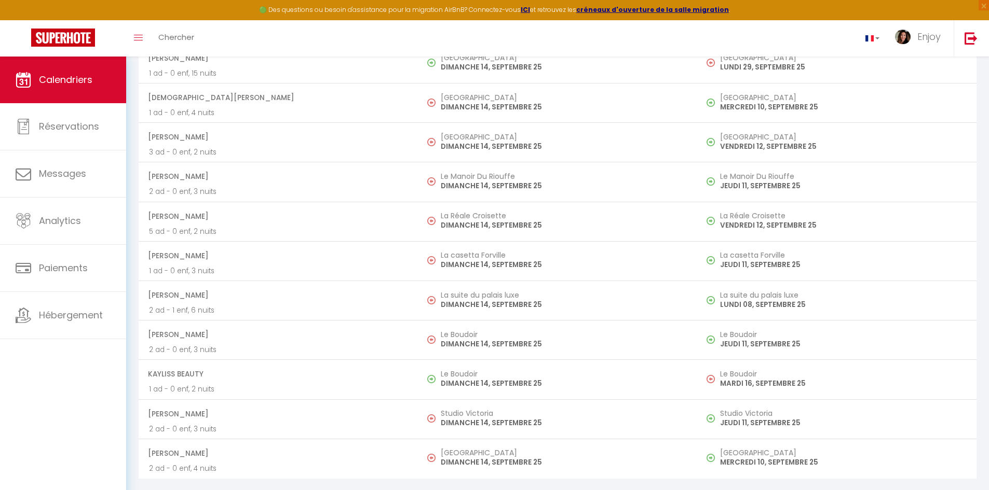
scroll to position [3067, 0]
drag, startPoint x: 149, startPoint y: 81, endPoint x: 751, endPoint y: 497, distance: 731.9
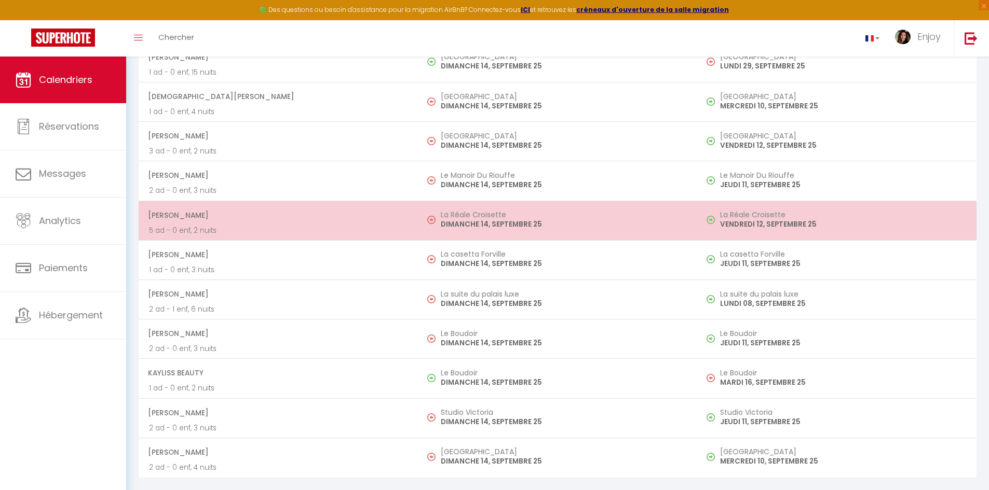
copy div "JEUDI 11, SEPTEMBRE 25 ( 9 Checkin - 12 Checkout ) [GEOGRAPHIC_DATA][PERSON_NAM…"
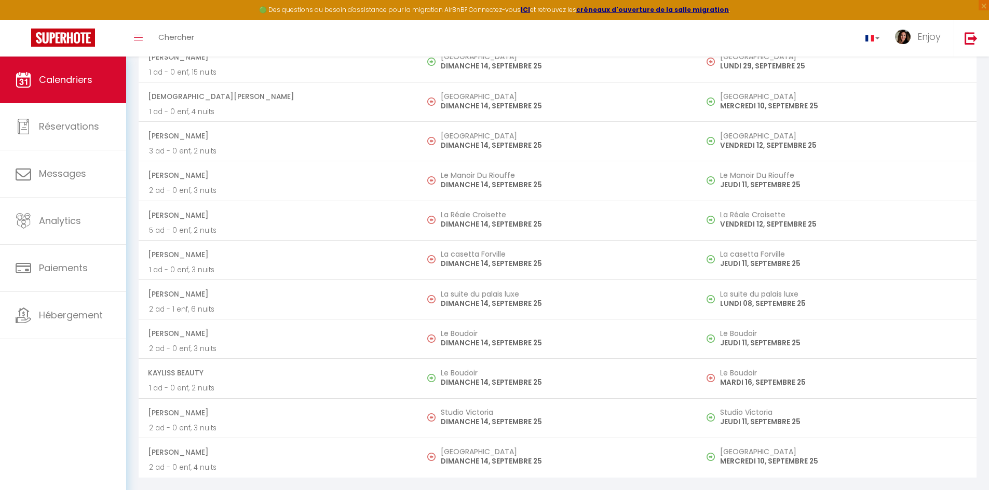
click at [587, 206] on td "[PERSON_NAME] Croisette DIMANCHE 14, SEPTEMBRE 25" at bounding box center [557, 220] width 279 height 39
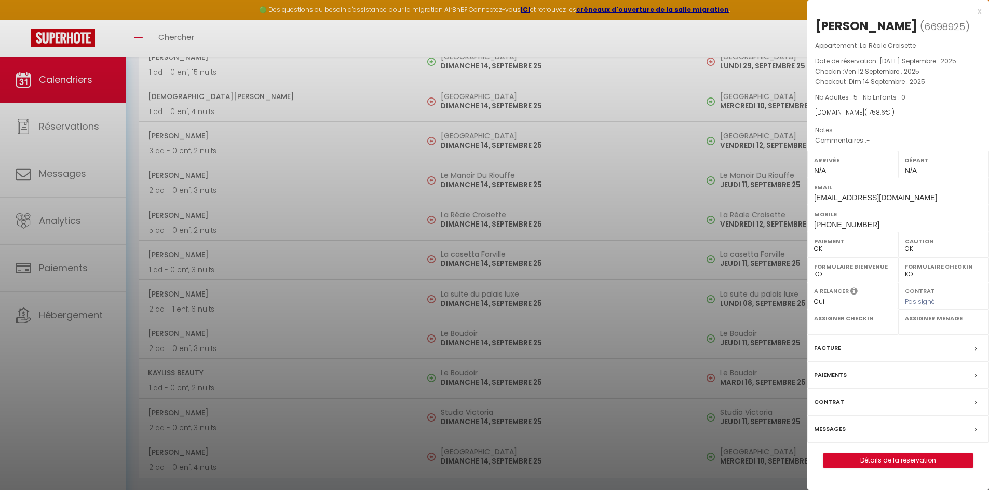
click at [98, 127] on div at bounding box center [494, 245] width 989 height 490
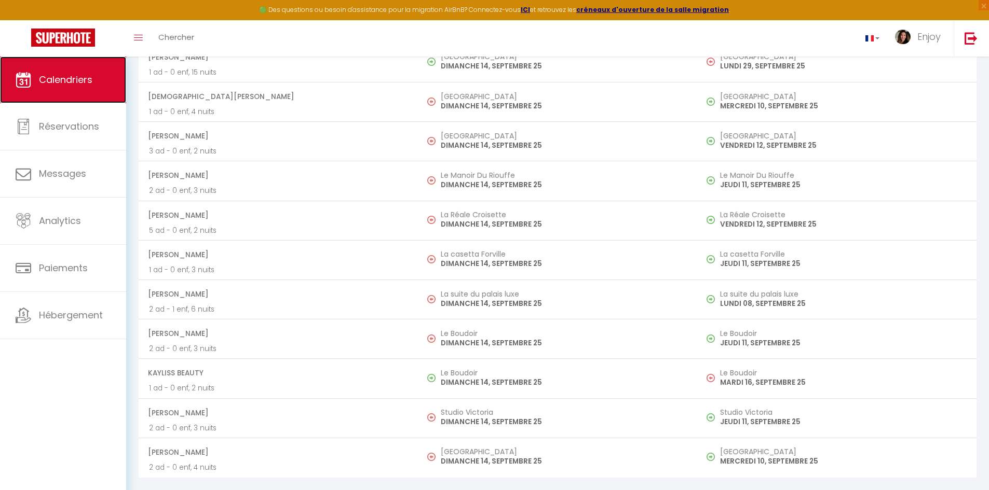
click at [98, 76] on link "Calendriers" at bounding box center [63, 80] width 126 height 47
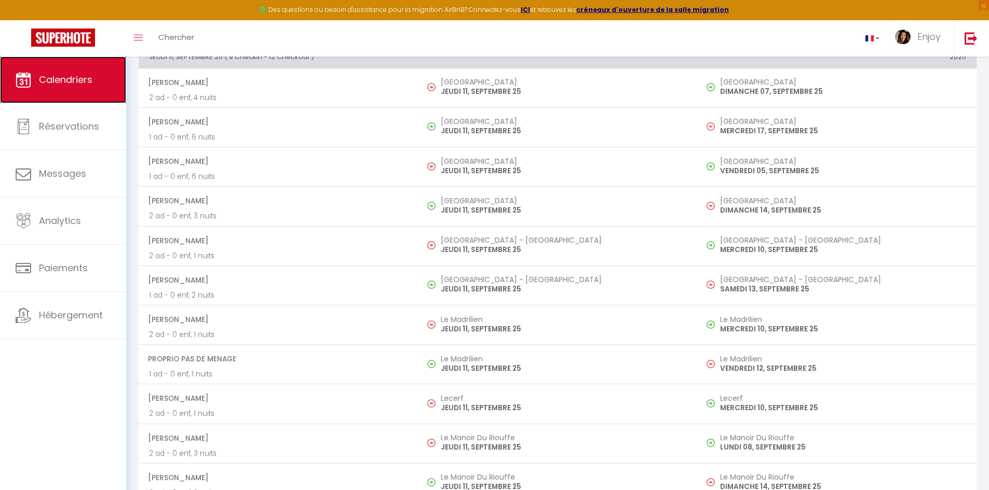
scroll to position [1613, 0]
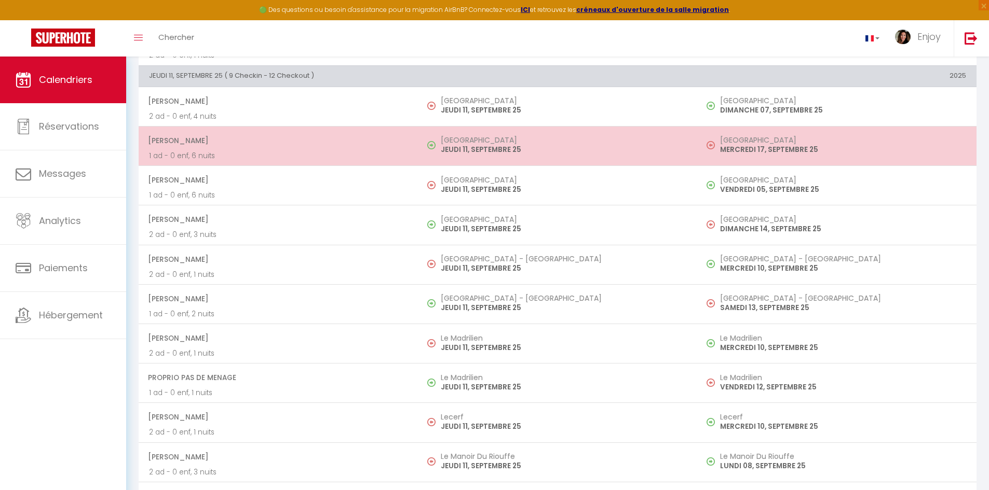
click at [265, 147] on span "[PERSON_NAME]" at bounding box center [277, 141] width 259 height 20
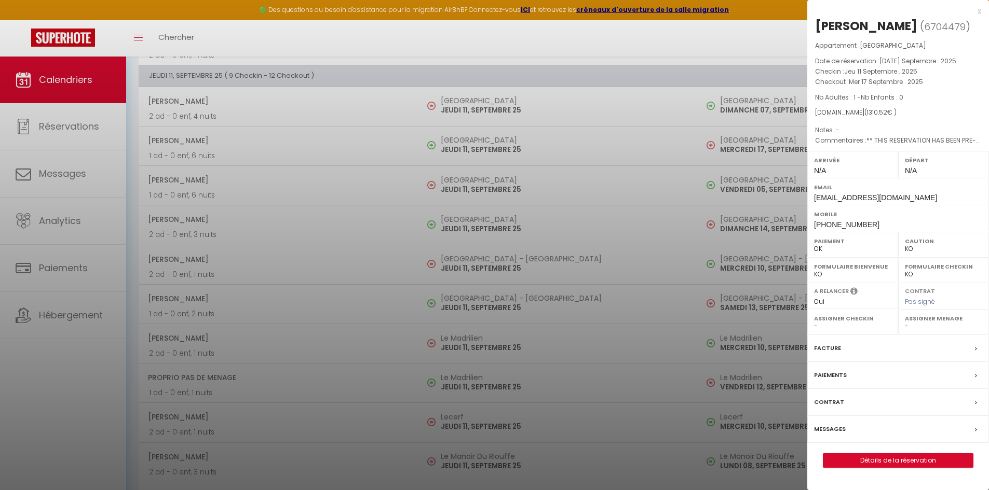
click at [821, 429] on label "Messages" at bounding box center [830, 429] width 32 height 11
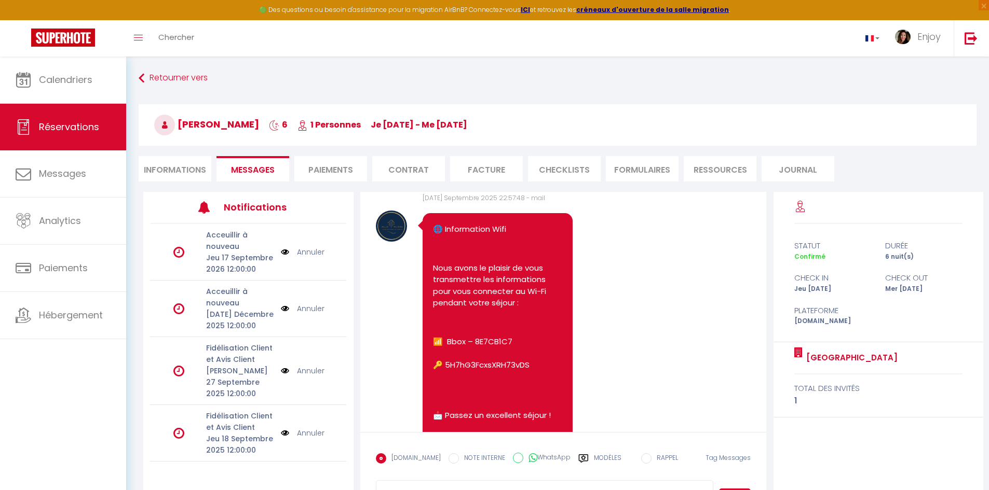
scroll to position [399, 0]
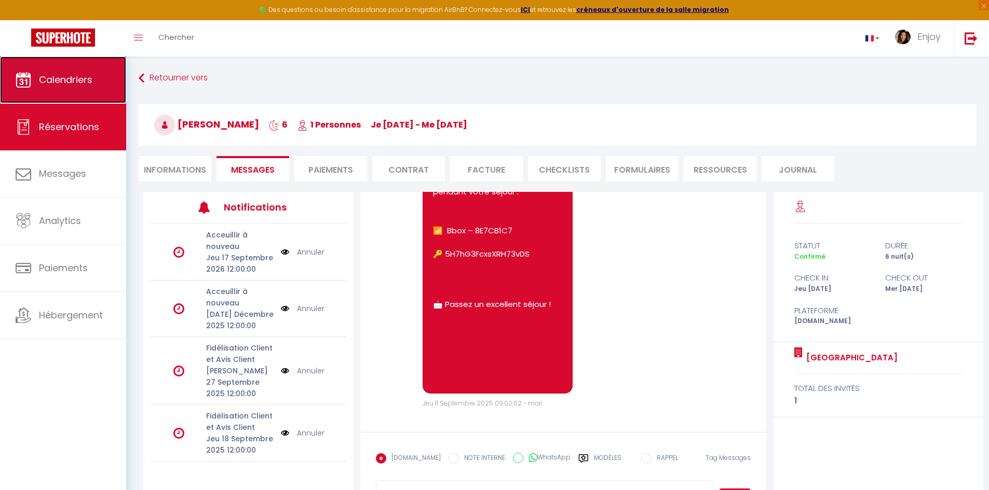
click at [78, 77] on span "Calendriers" at bounding box center [65, 79] width 53 height 13
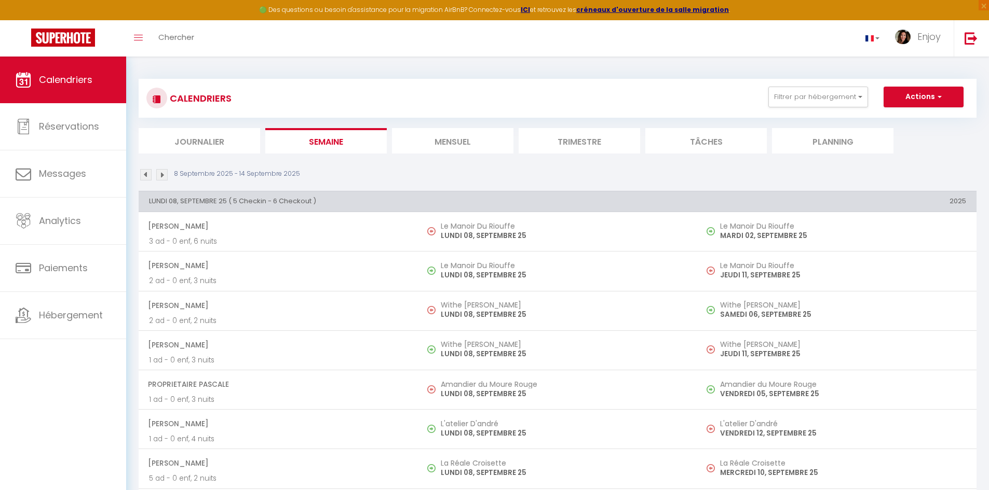
click at [461, 142] on li "Mensuel" at bounding box center [452, 140] width 121 height 25
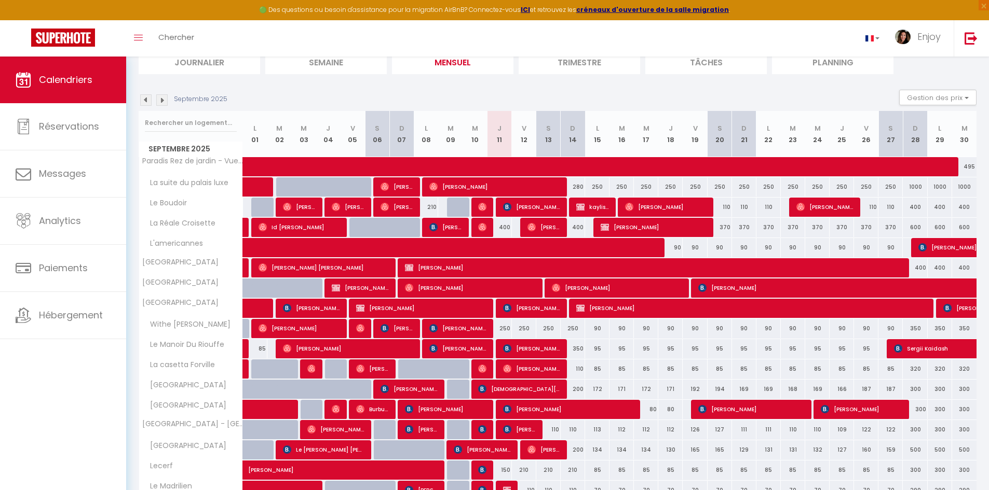
scroll to position [156, 0]
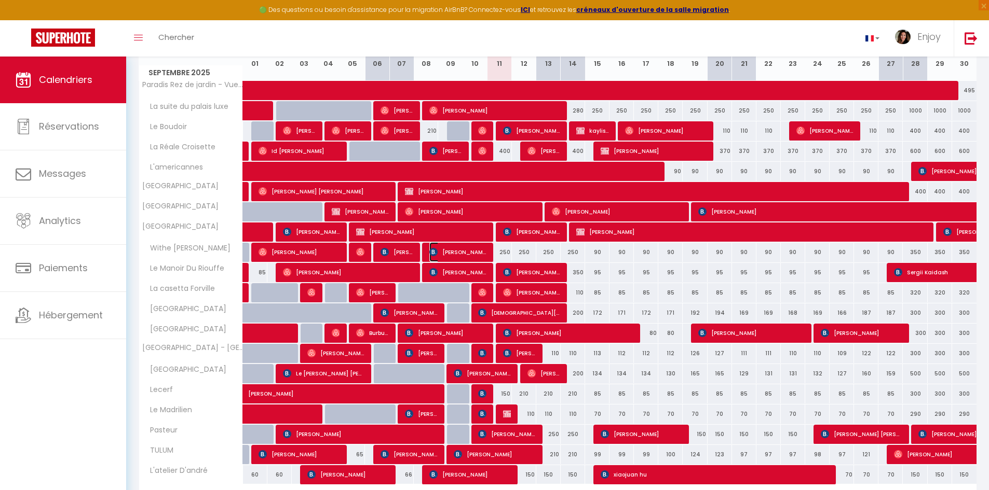
click at [454, 253] on span "[PERSON_NAME]" at bounding box center [457, 252] width 57 height 20
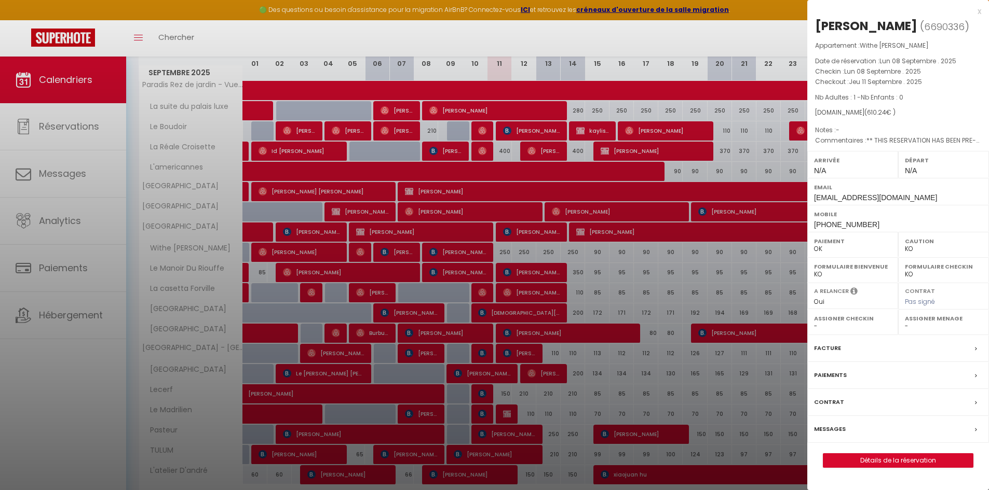
click at [454, 253] on div at bounding box center [494, 245] width 989 height 490
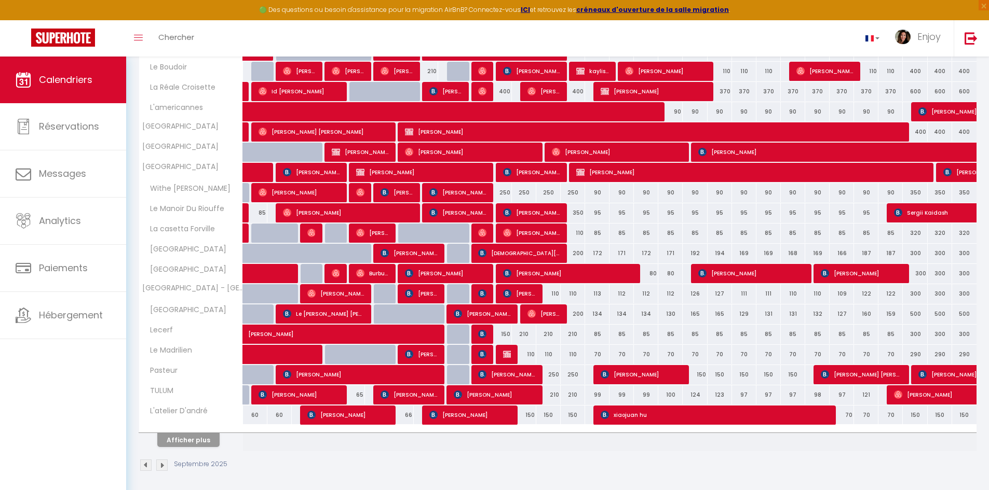
scroll to position [220, 0]
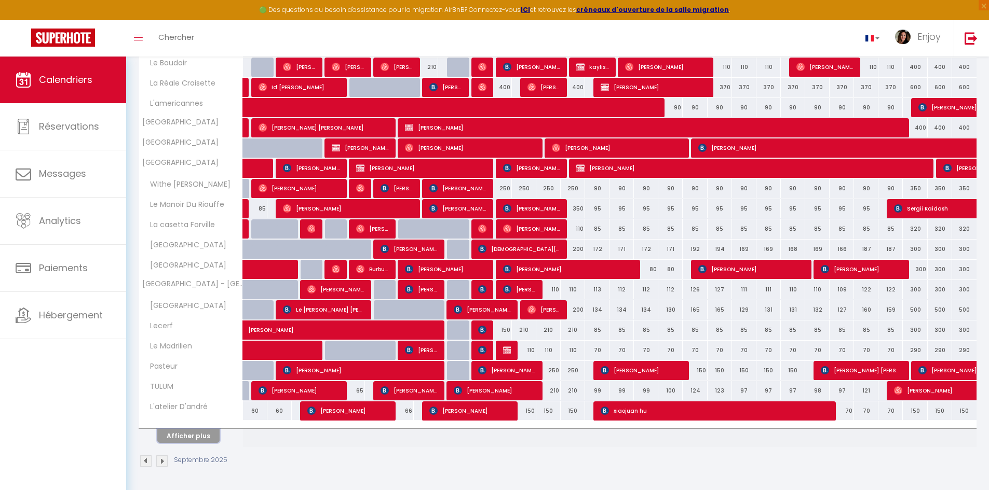
click at [203, 435] on button "Afficher plus" at bounding box center [188, 436] width 62 height 14
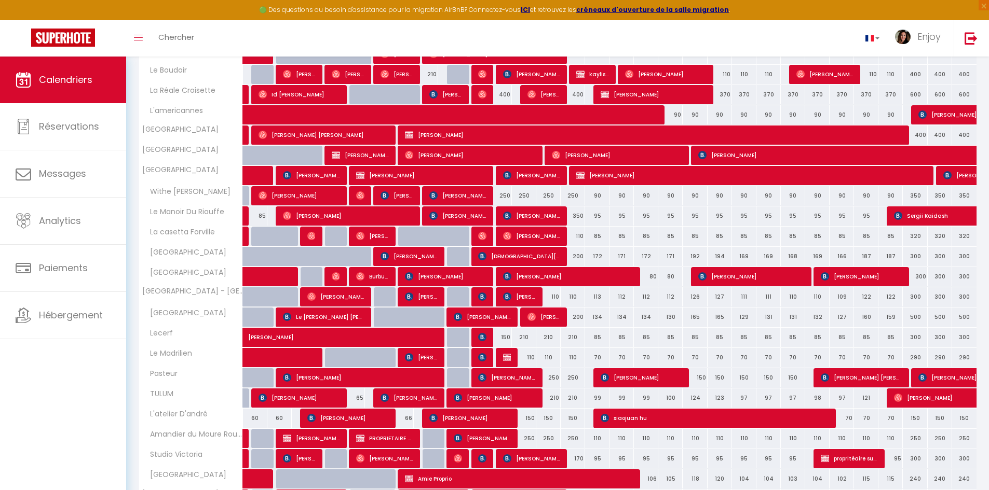
scroll to position [212, 0]
click at [532, 176] on span "[PERSON_NAME]" at bounding box center [531, 176] width 57 height 20
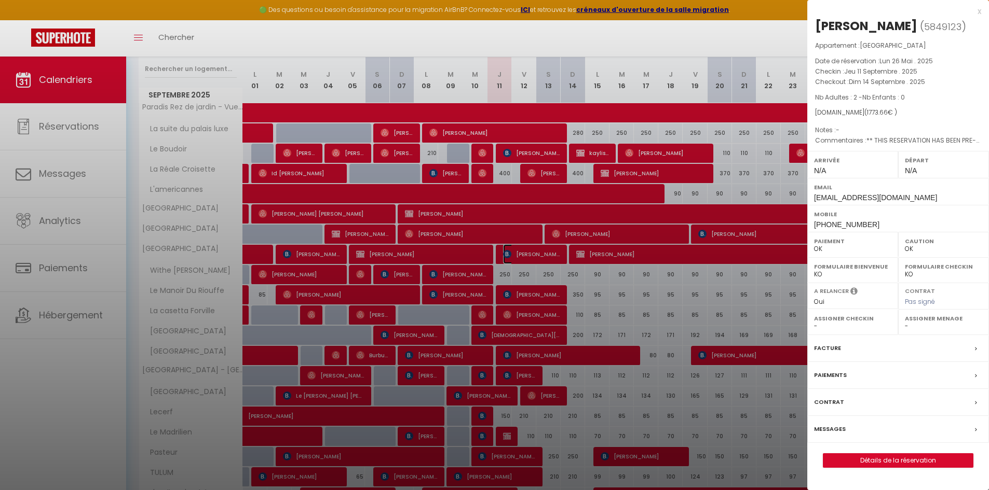
scroll to position [108, 0]
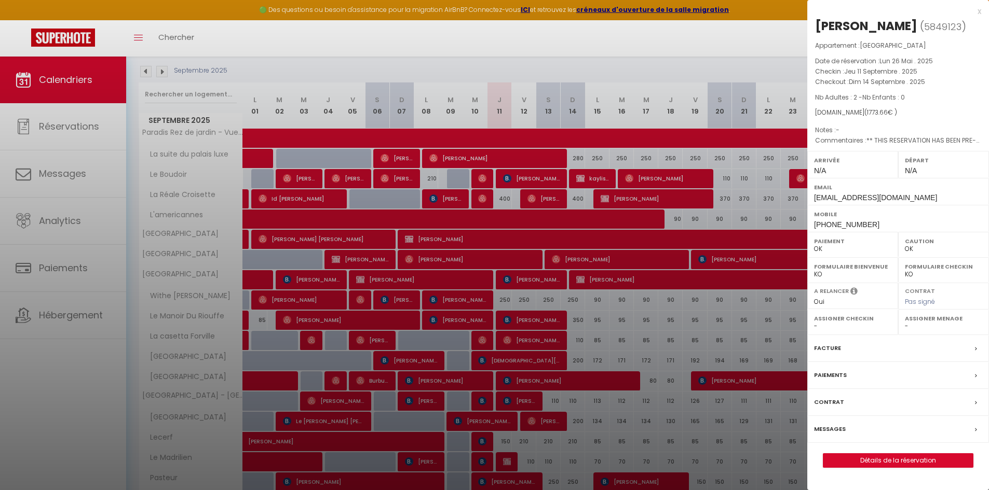
click at [978, 10] on div "x" at bounding box center [894, 11] width 174 height 12
